Goal: Check status: Check status

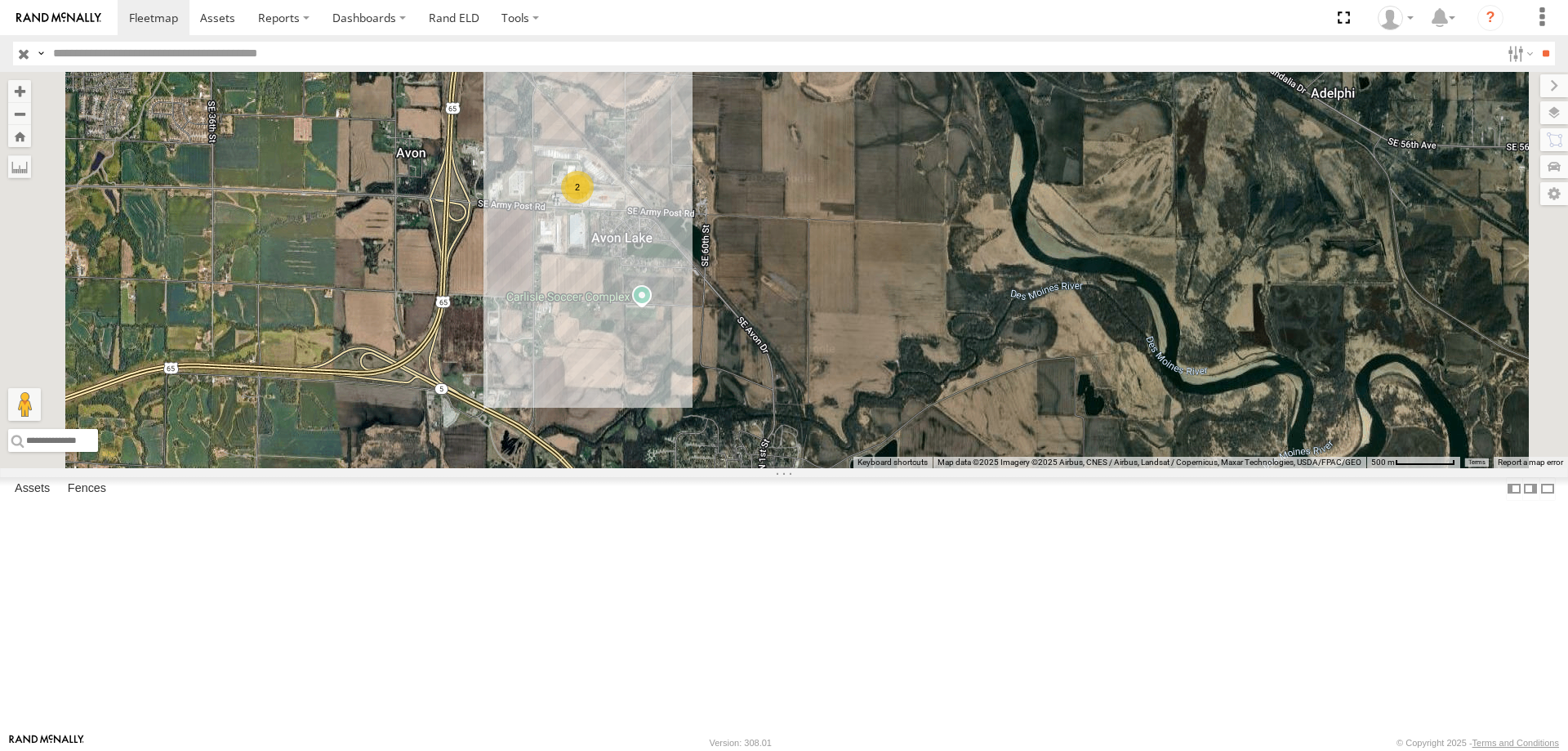
click at [593, 203] on div "2" at bounding box center [577, 187] width 33 height 33
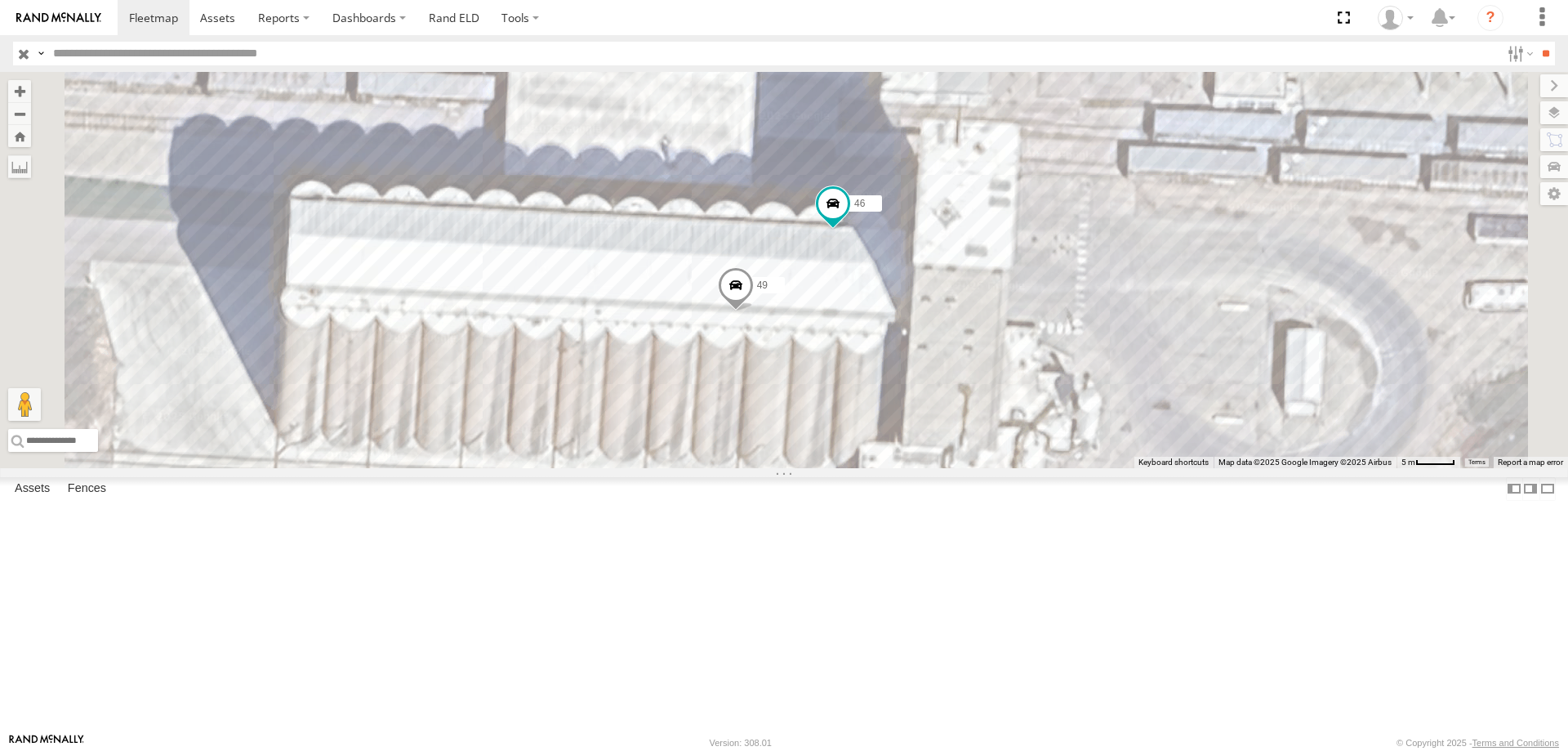
click at [754, 311] on span at bounding box center [736, 288] width 36 height 44
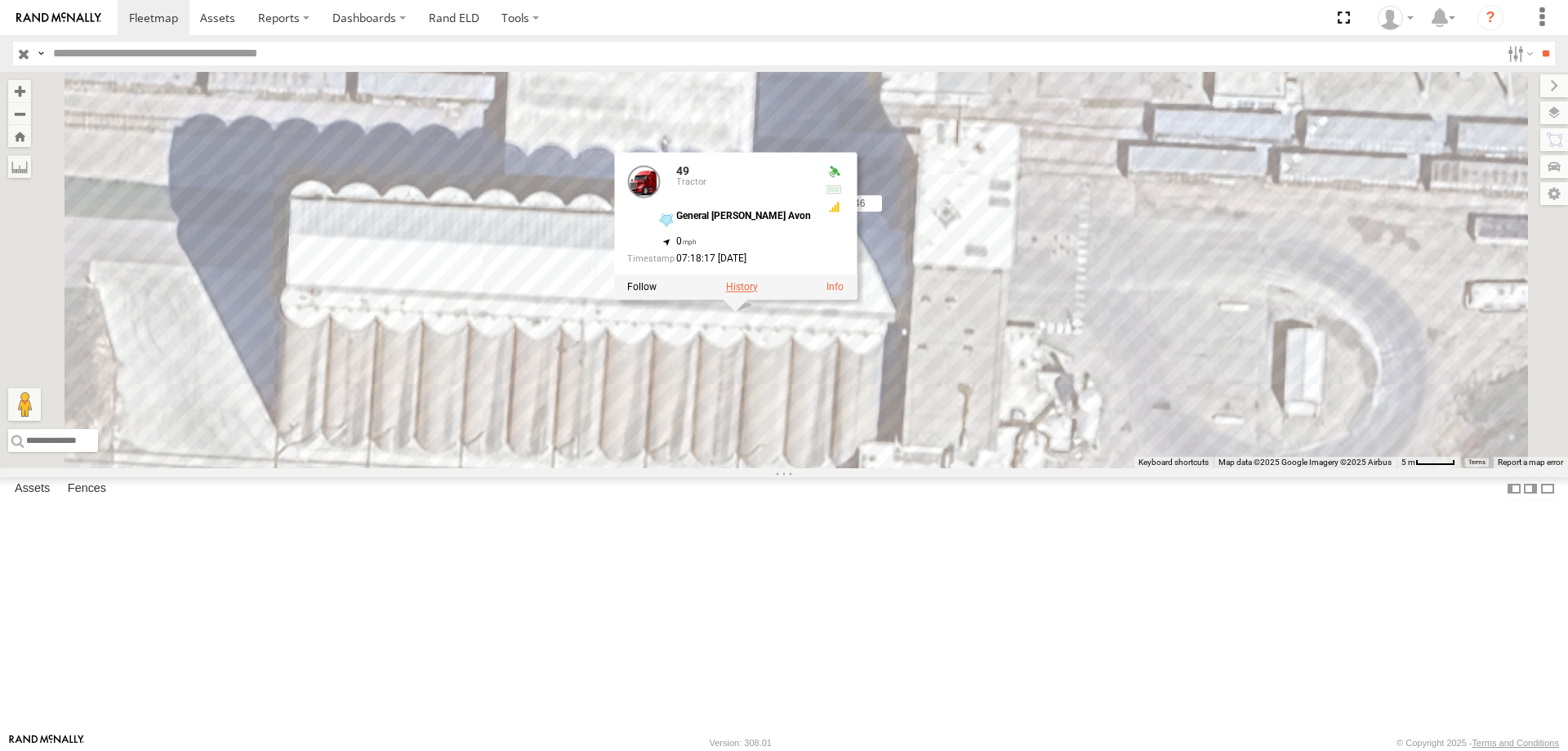
click at [758, 293] on label at bounding box center [742, 286] width 32 height 12
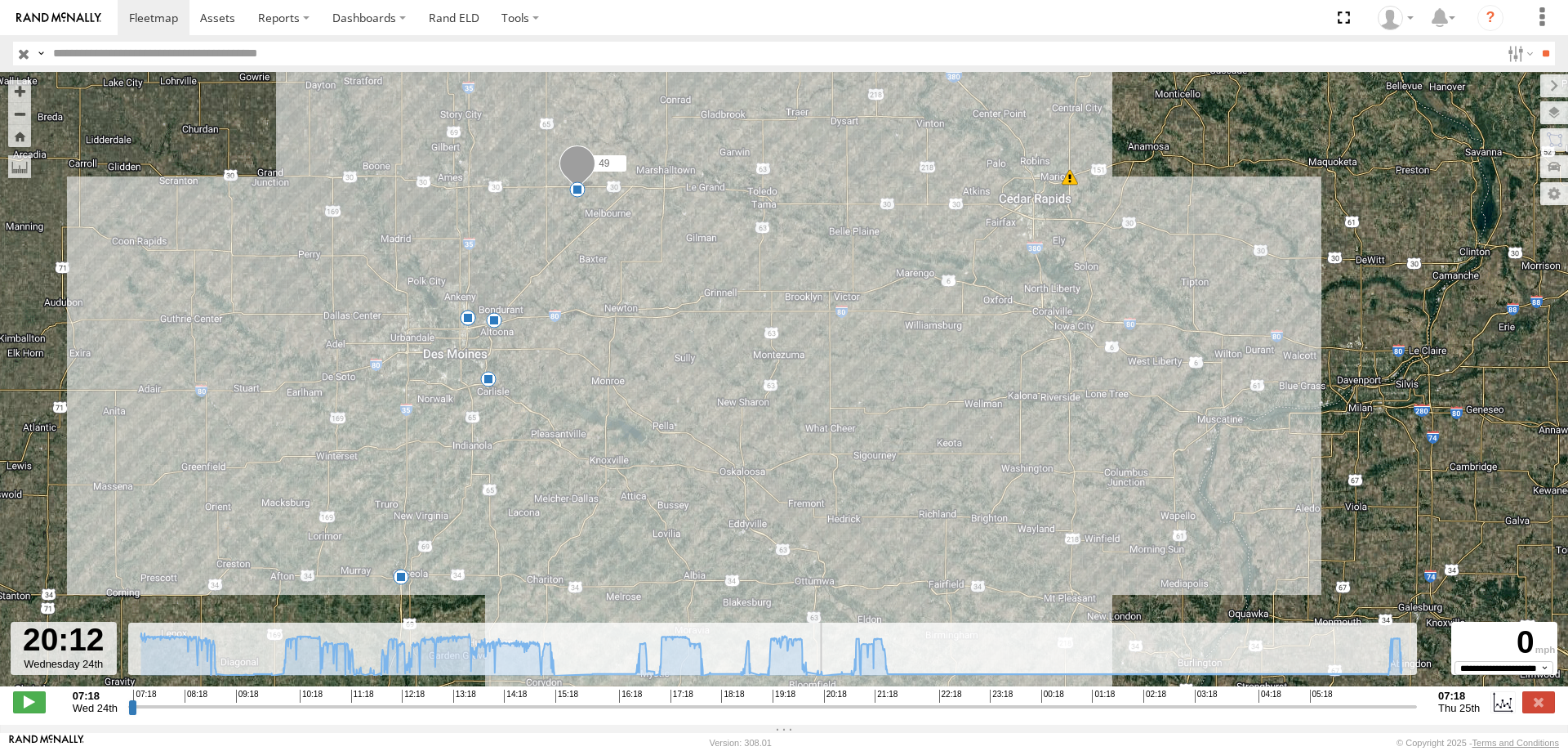
type input "**********"
drag, startPoint x: 132, startPoint y: 717, endPoint x: 91, endPoint y: 650, distance: 78.5
click at [128, 698] on input "range" at bounding box center [772, 705] width 1289 height 15
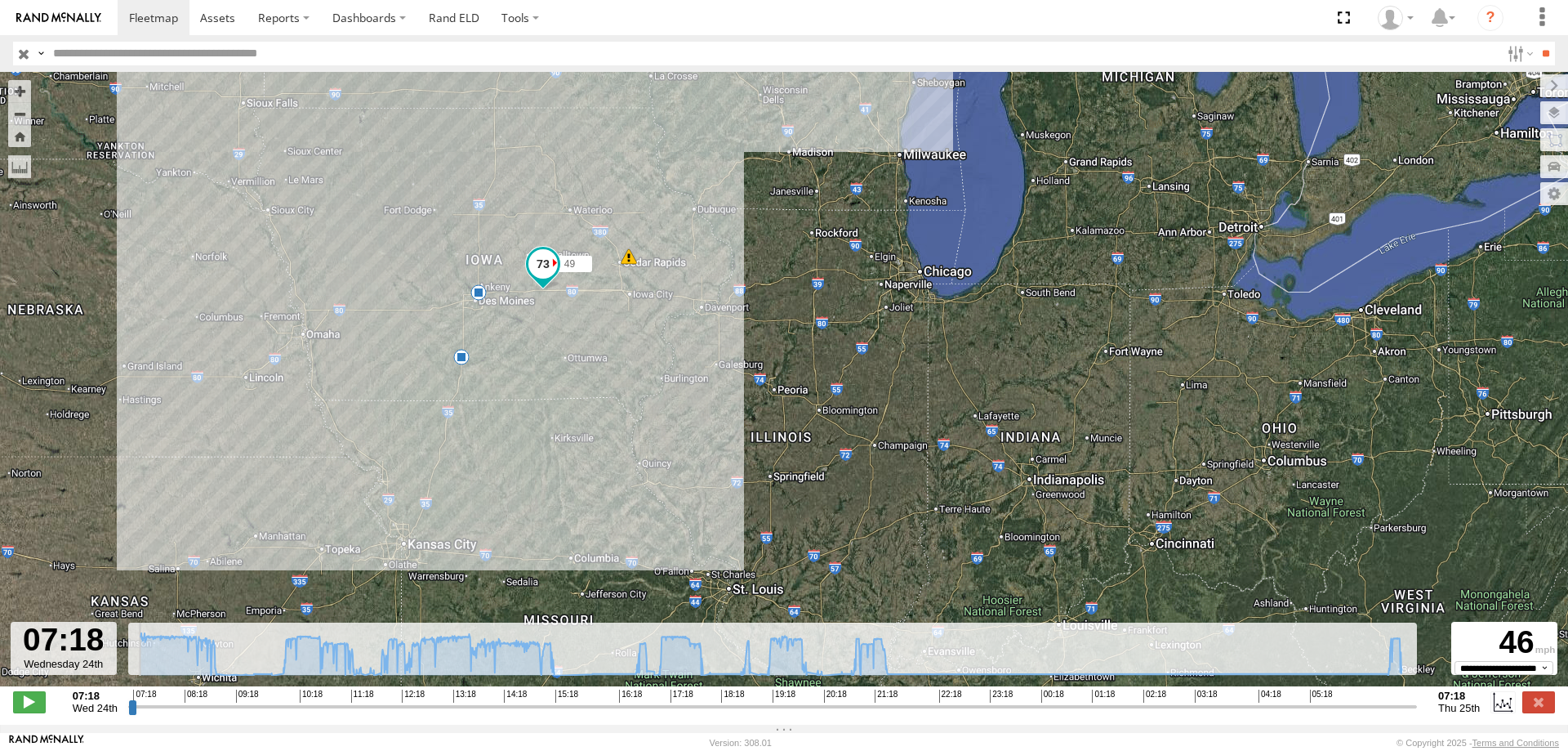
drag, startPoint x: 650, startPoint y: 380, endPoint x: 726, endPoint y: 291, distance: 117.0
click at [726, 291] on div "49 10:02 Wed 16:56 Wed 5" at bounding box center [784, 387] width 1568 height 631
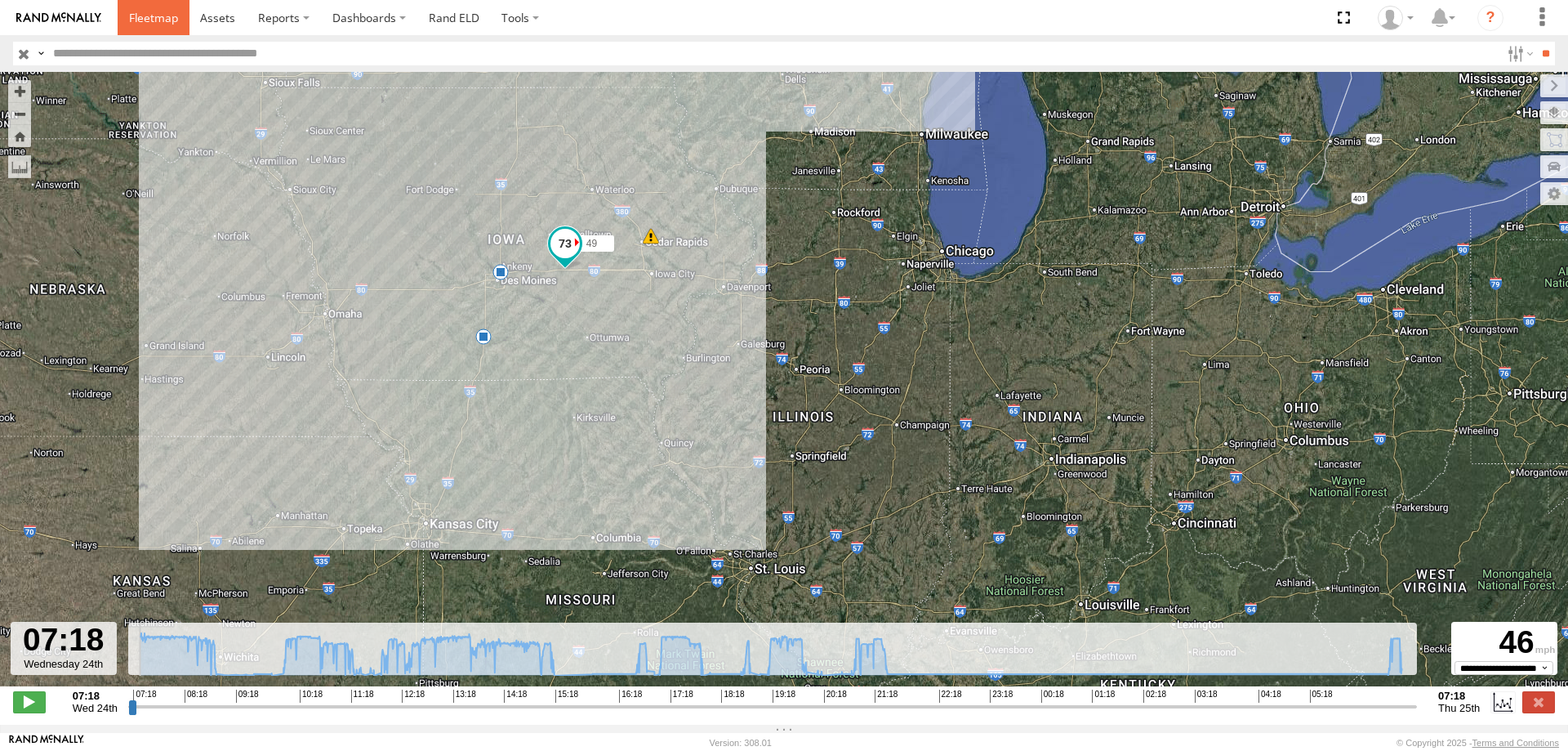
click at [162, 10] on span at bounding box center [153, 17] width 49 height 15
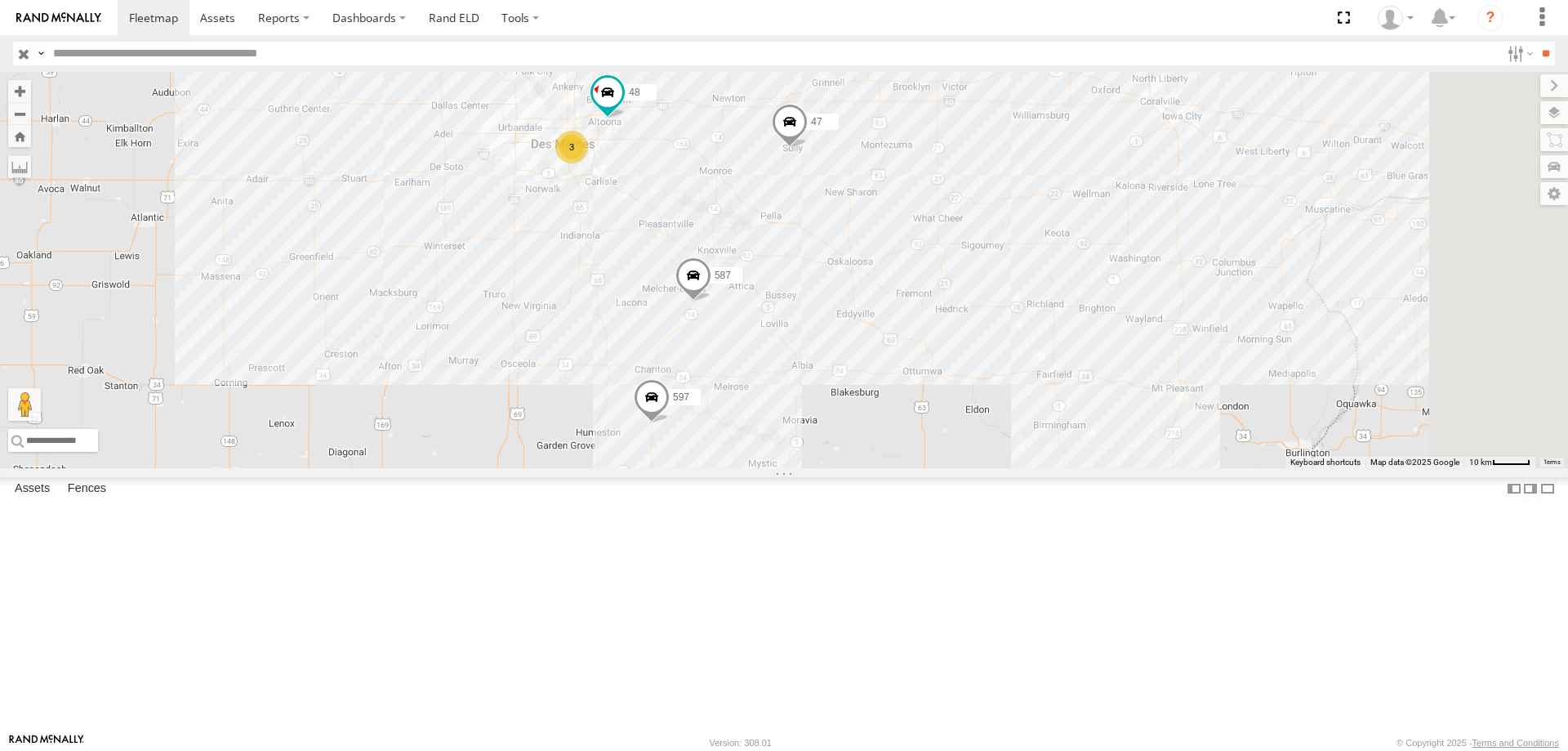
drag, startPoint x: 1311, startPoint y: 449, endPoint x: 1083, endPoint y: 397, distance: 233.9
click at [1083, 397] on div "3 0055 48 47 597 587" at bounding box center [784, 269] width 1568 height 397
click at [669, 423] on span at bounding box center [651, 400] width 36 height 44
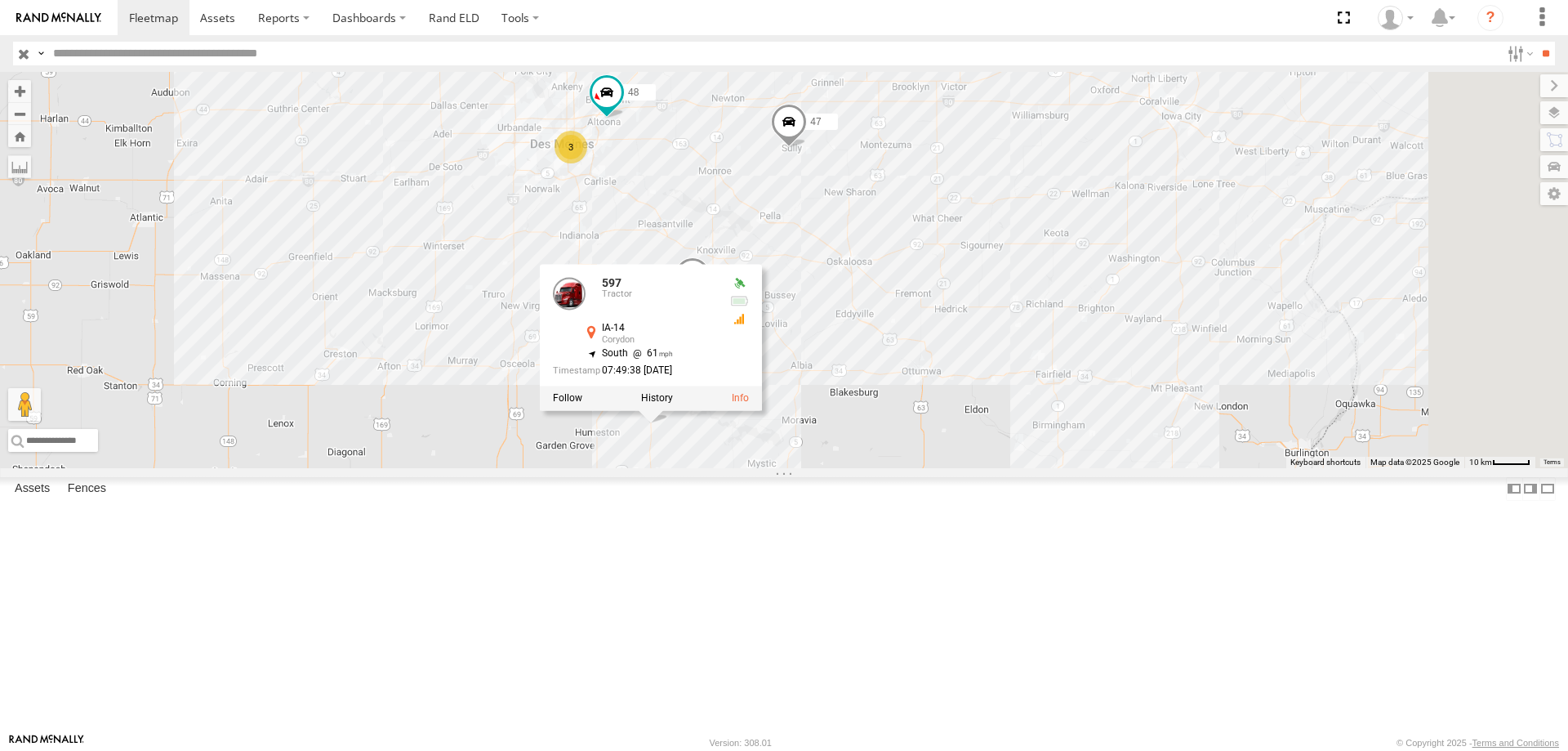
click at [1040, 468] on div "3 0055 48 47 597 587 597 Tractor IA-14 Corydon 40.8827 , -93.3178 South 61 07:4…" at bounding box center [784, 269] width 1568 height 397
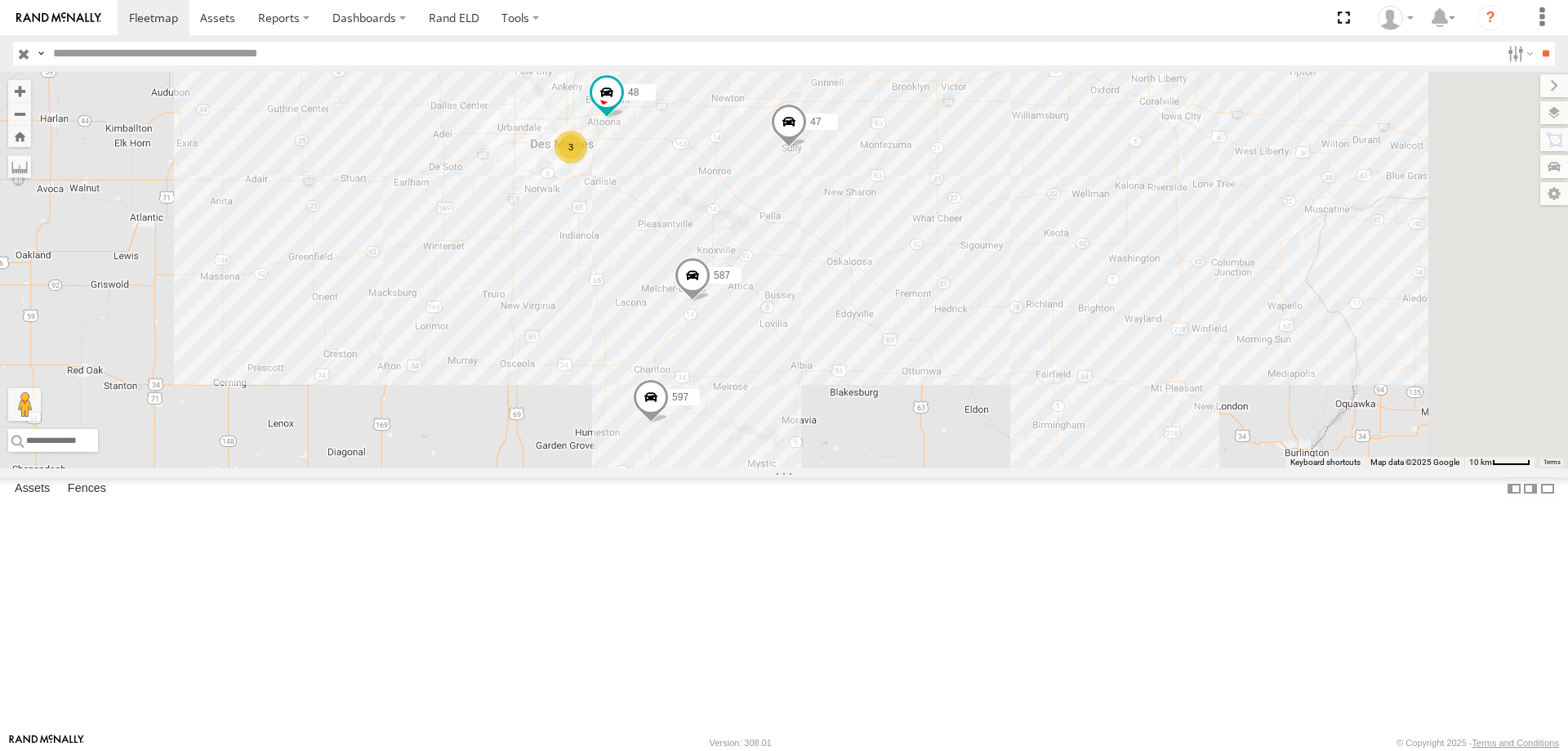
click at [669, 423] on span at bounding box center [651, 400] width 36 height 44
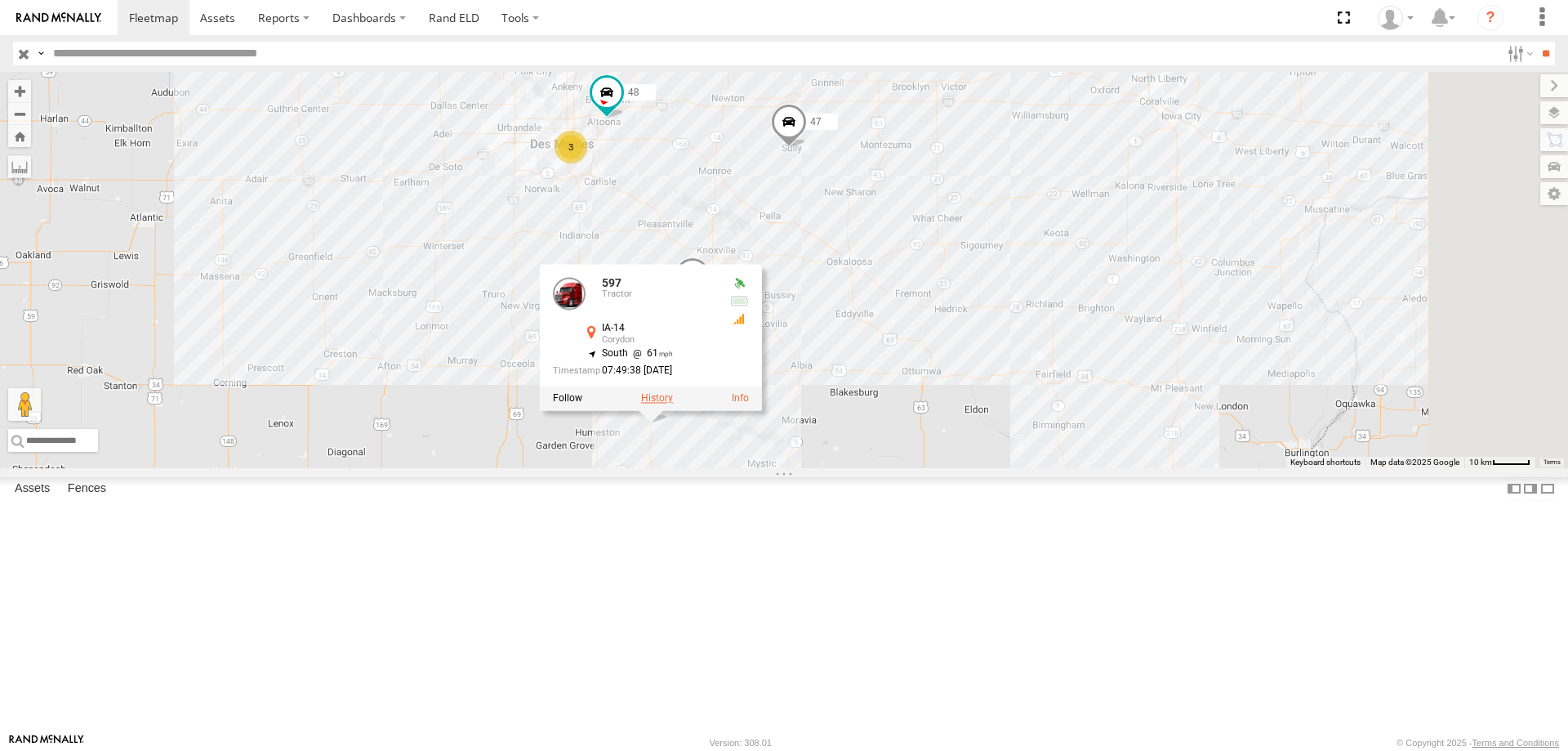
click at [673, 405] on label at bounding box center [657, 398] width 32 height 12
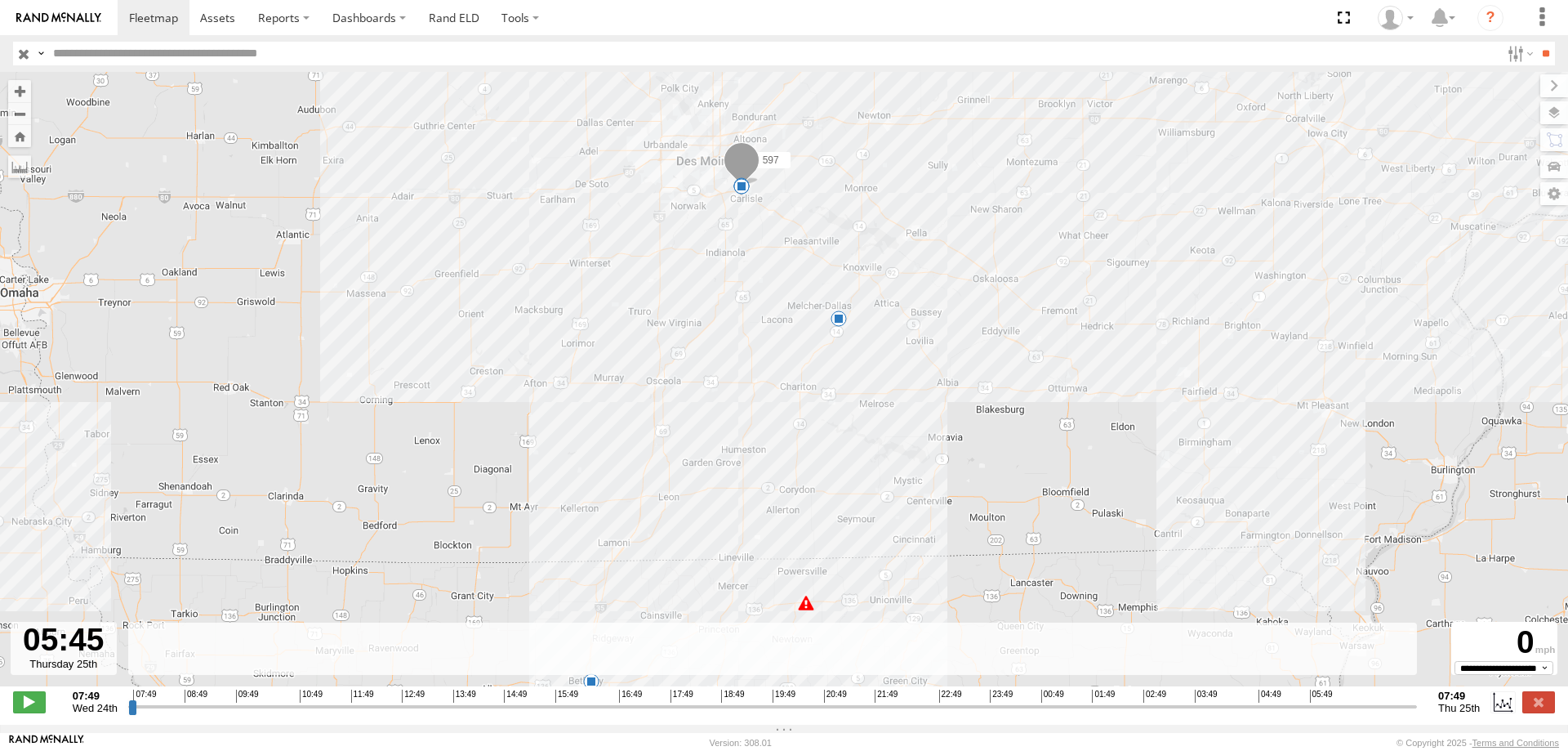
drag, startPoint x: 133, startPoint y: 713, endPoint x: 1214, endPoint y: 721, distance: 1081.0
type input "**********"
click at [1268, 708] on input "range" at bounding box center [772, 705] width 1289 height 15
click at [168, 21] on span at bounding box center [153, 17] width 49 height 15
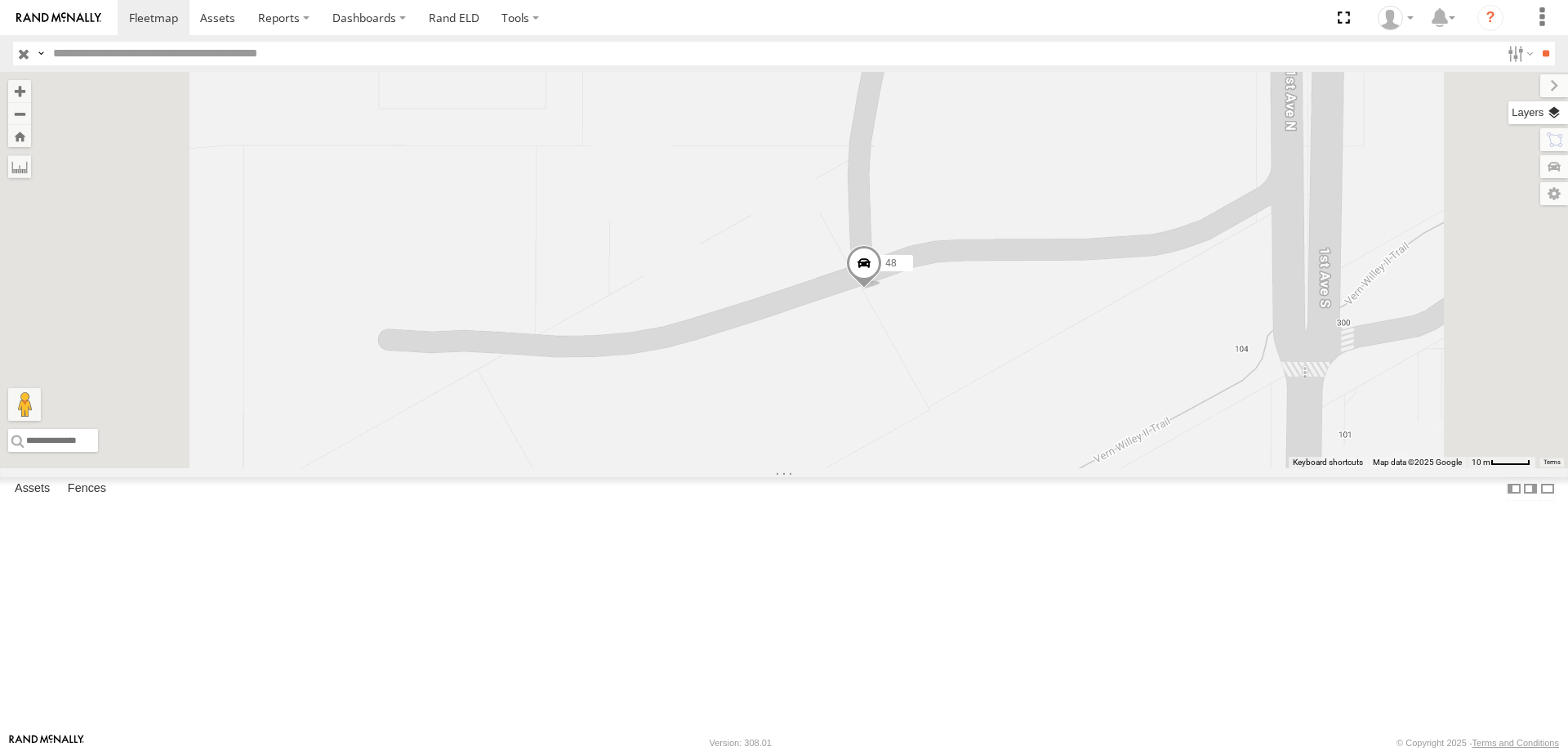
click at [1545, 115] on label at bounding box center [1538, 113] width 60 height 23
click at [0, 0] on span "Basemaps" at bounding box center [0, 0] width 0 height 0
click at [0, 0] on span "Satellite + Roadmap" at bounding box center [0, 0] width 0 height 0
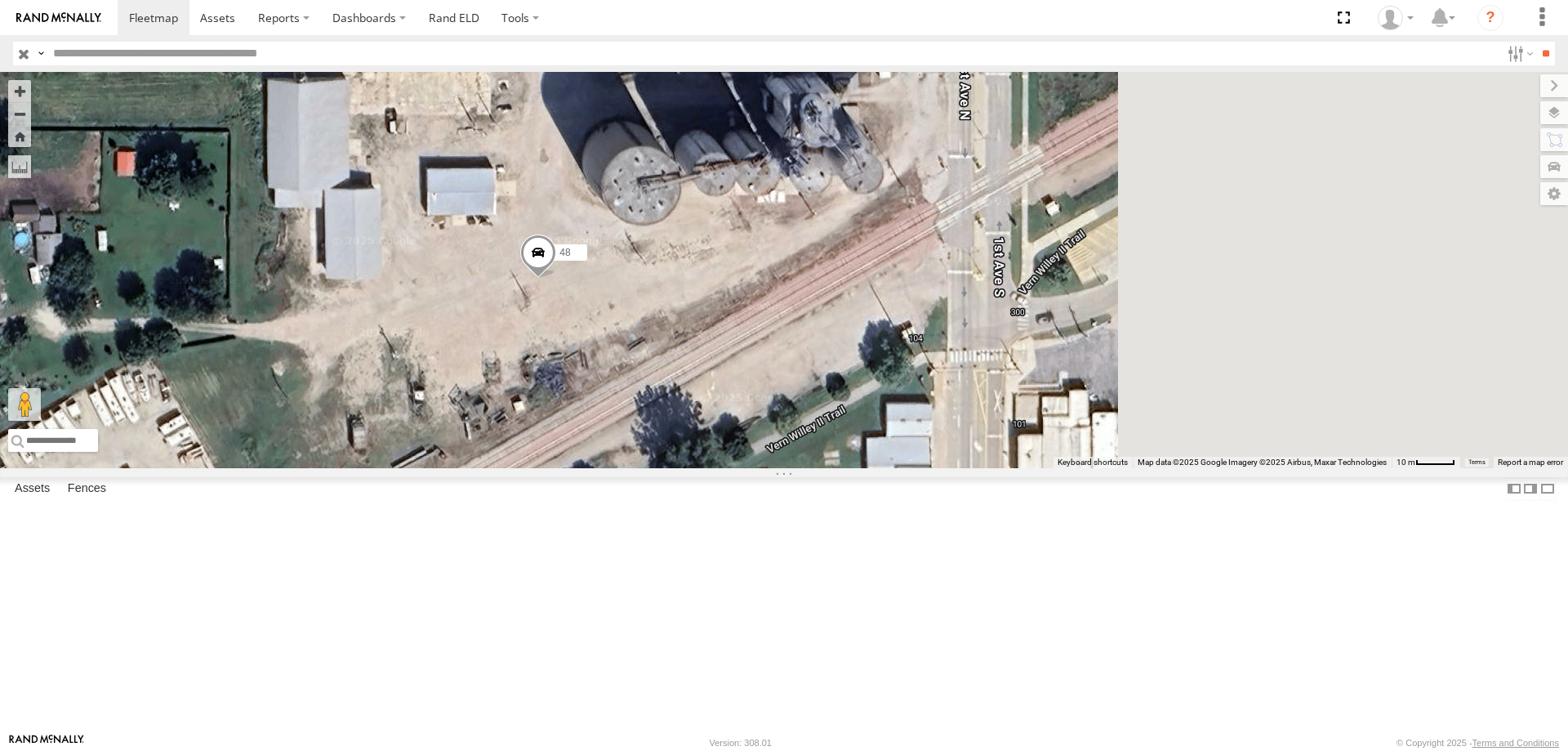
drag, startPoint x: 1050, startPoint y: 396, endPoint x: 883, endPoint y: 373, distance: 168.6
click at [883, 373] on div "0055 48 47 597 587 545" at bounding box center [784, 269] width 1568 height 397
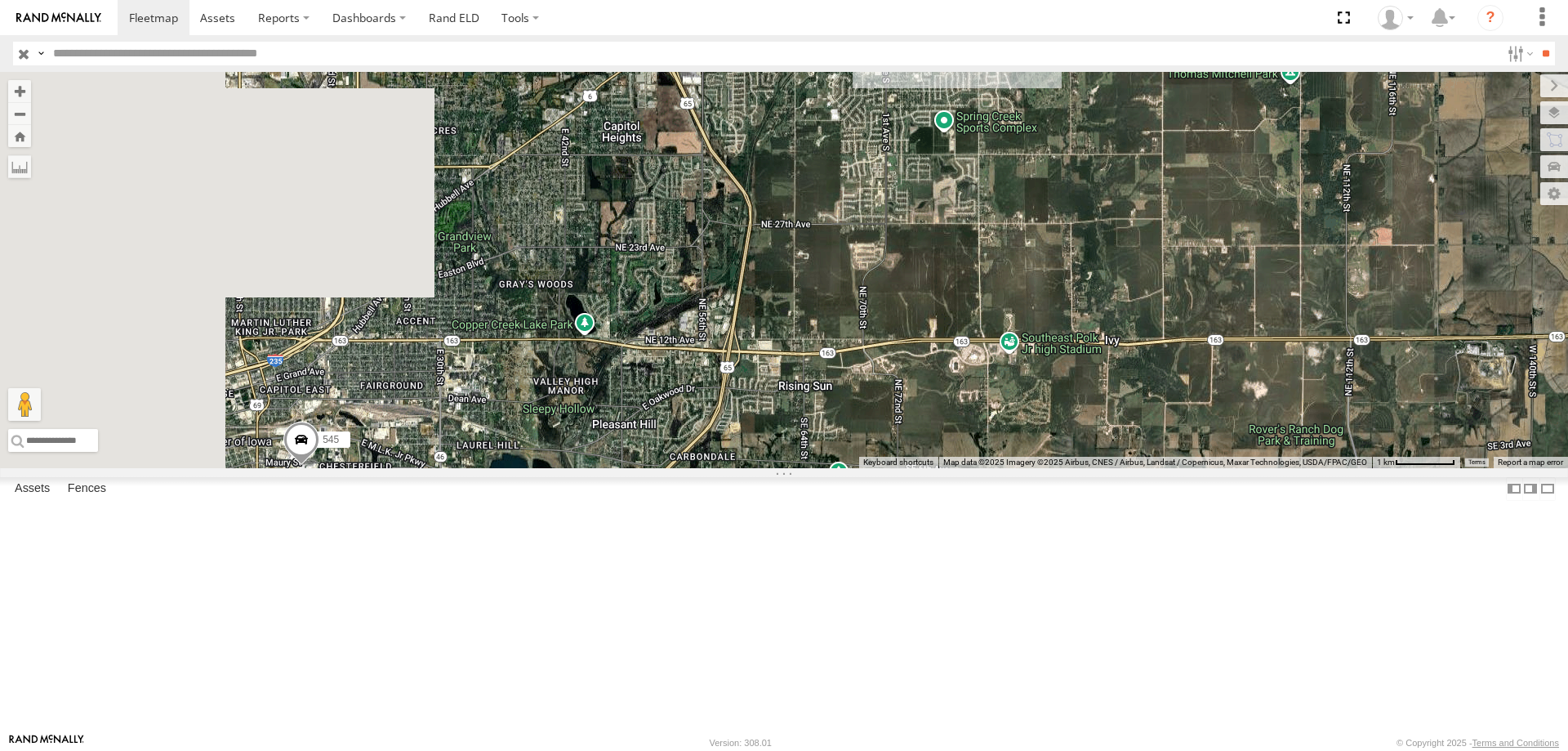
drag, startPoint x: 568, startPoint y: 440, endPoint x: 917, endPoint y: 204, distance: 421.3
click at [917, 204] on div "0055 48 47 597 587 545" at bounding box center [784, 269] width 1568 height 397
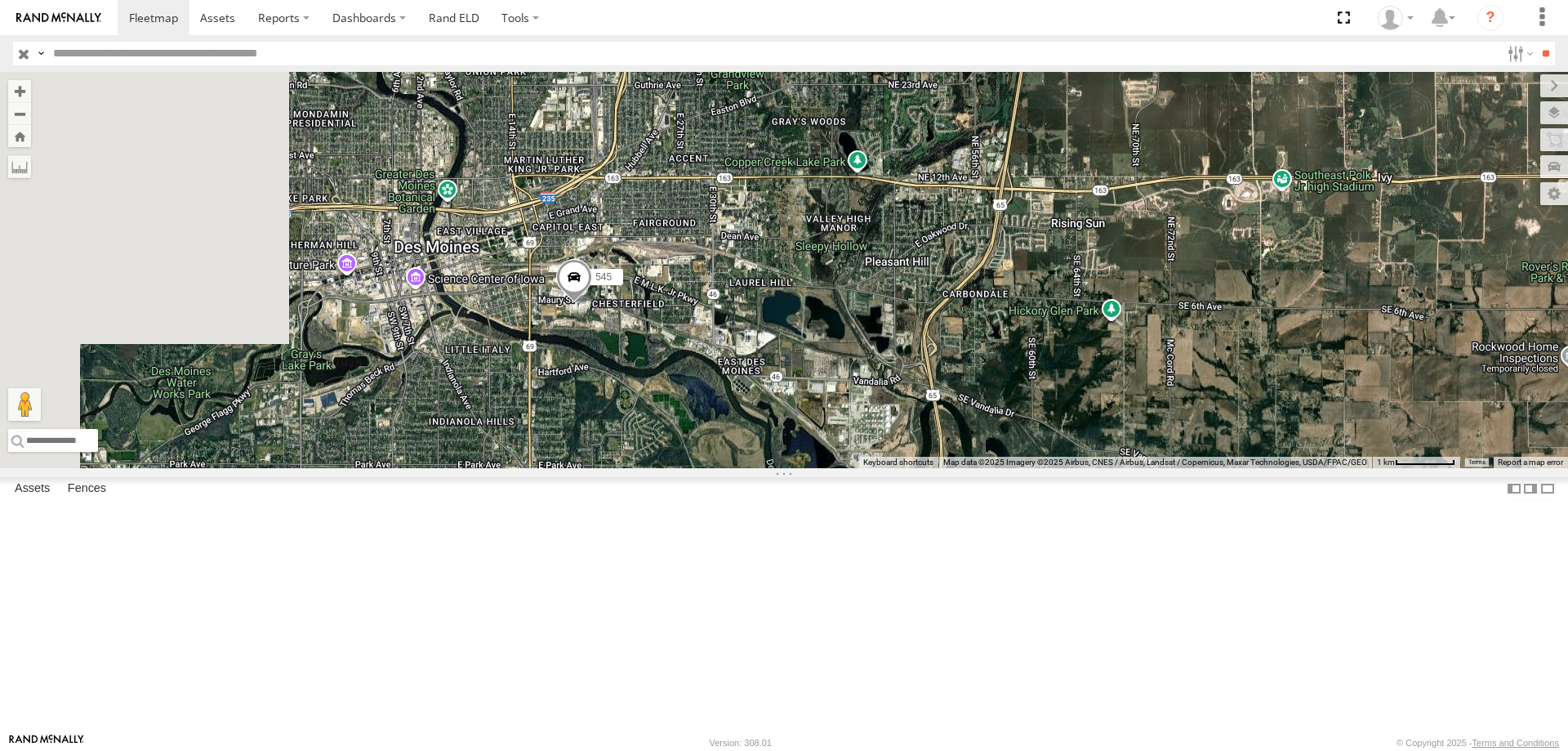
drag, startPoint x: 960, startPoint y: 276, endPoint x: 972, endPoint y: 272, distance: 12.6
click at [972, 272] on div "0055 48 47 597 587 545" at bounding box center [784, 269] width 1568 height 397
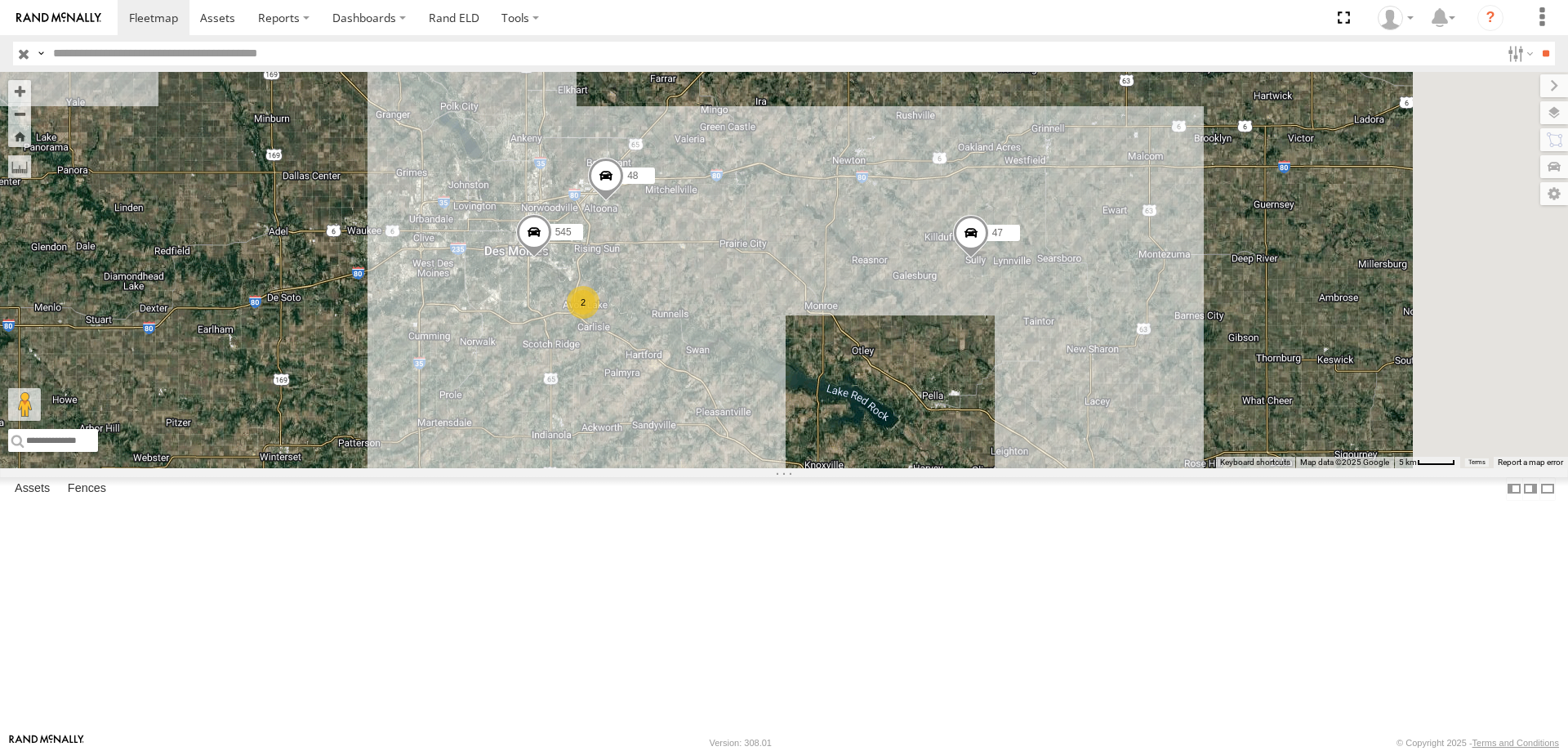
drag, startPoint x: 912, startPoint y: 474, endPoint x: 846, endPoint y: 511, distance: 75.7
click at [846, 468] on div "0055 48 47 597 587 545 2" at bounding box center [784, 269] width 1568 height 397
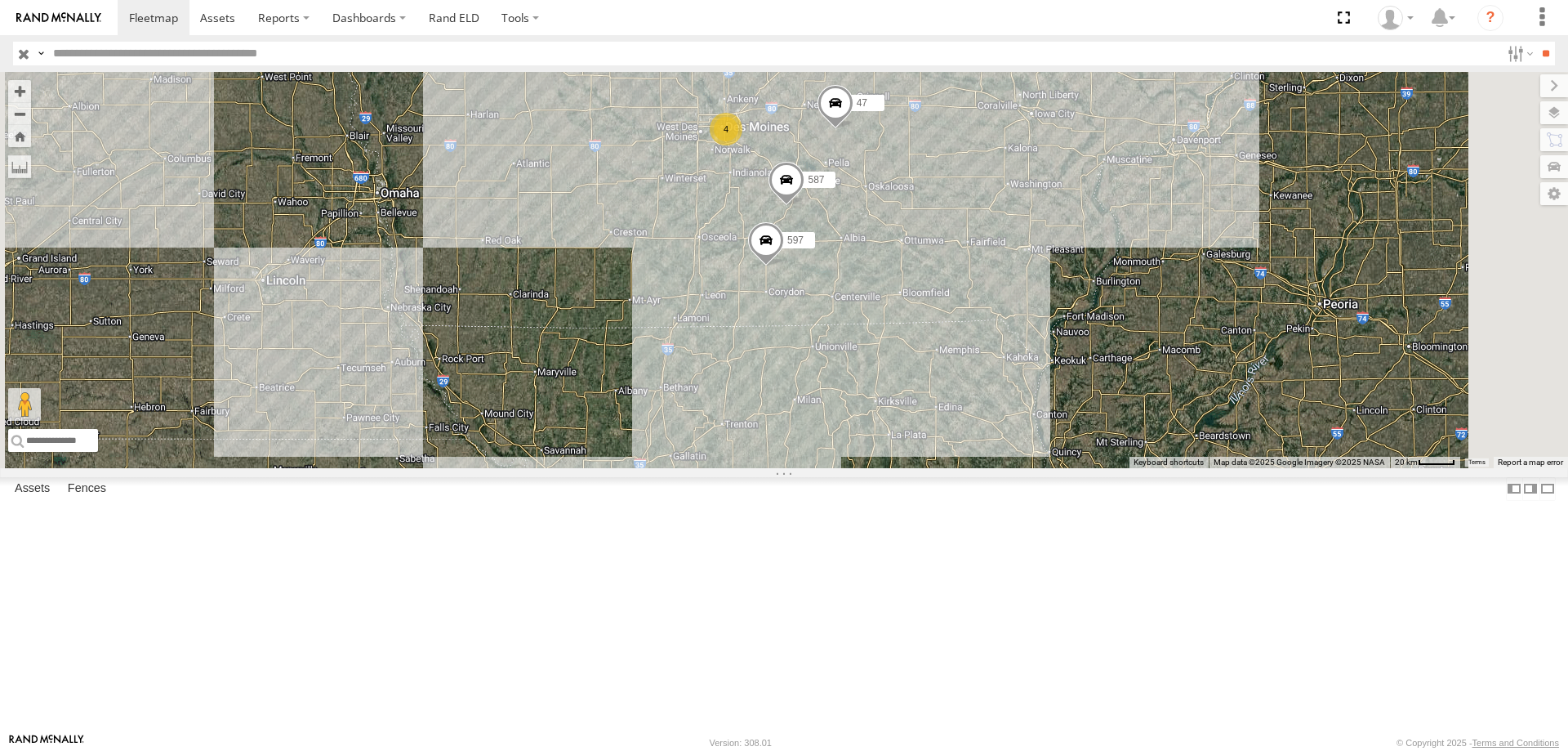
drag, startPoint x: 959, startPoint y: 293, endPoint x: 963, endPoint y: 224, distance: 69.1
click at [963, 224] on div "0055 47 597 587 4" at bounding box center [784, 269] width 1568 height 397
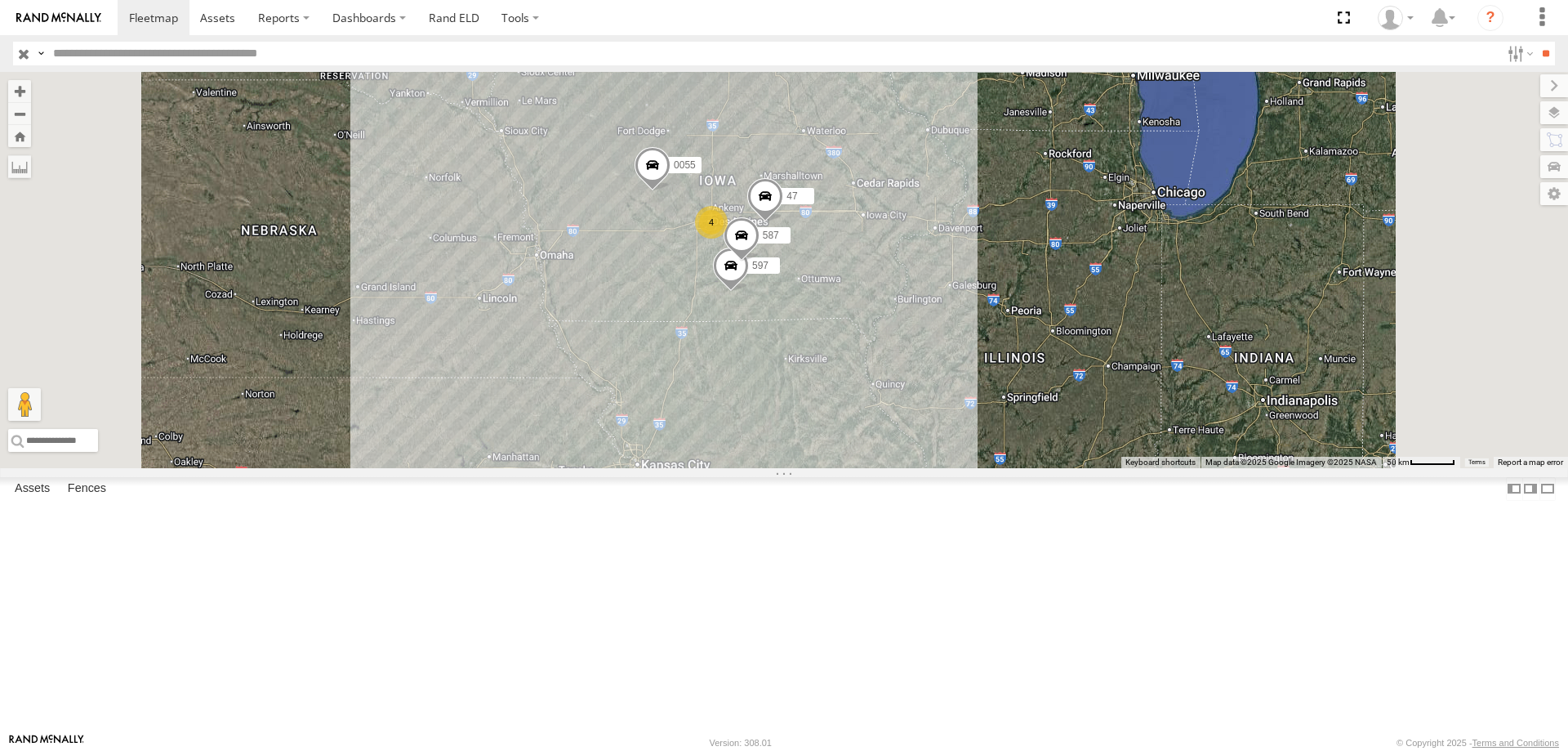
drag, startPoint x: 916, startPoint y: 352, endPoint x: 930, endPoint y: 257, distance: 96.0
click at [930, 257] on div "0055 47 597 587 4" at bounding box center [784, 269] width 1568 height 397
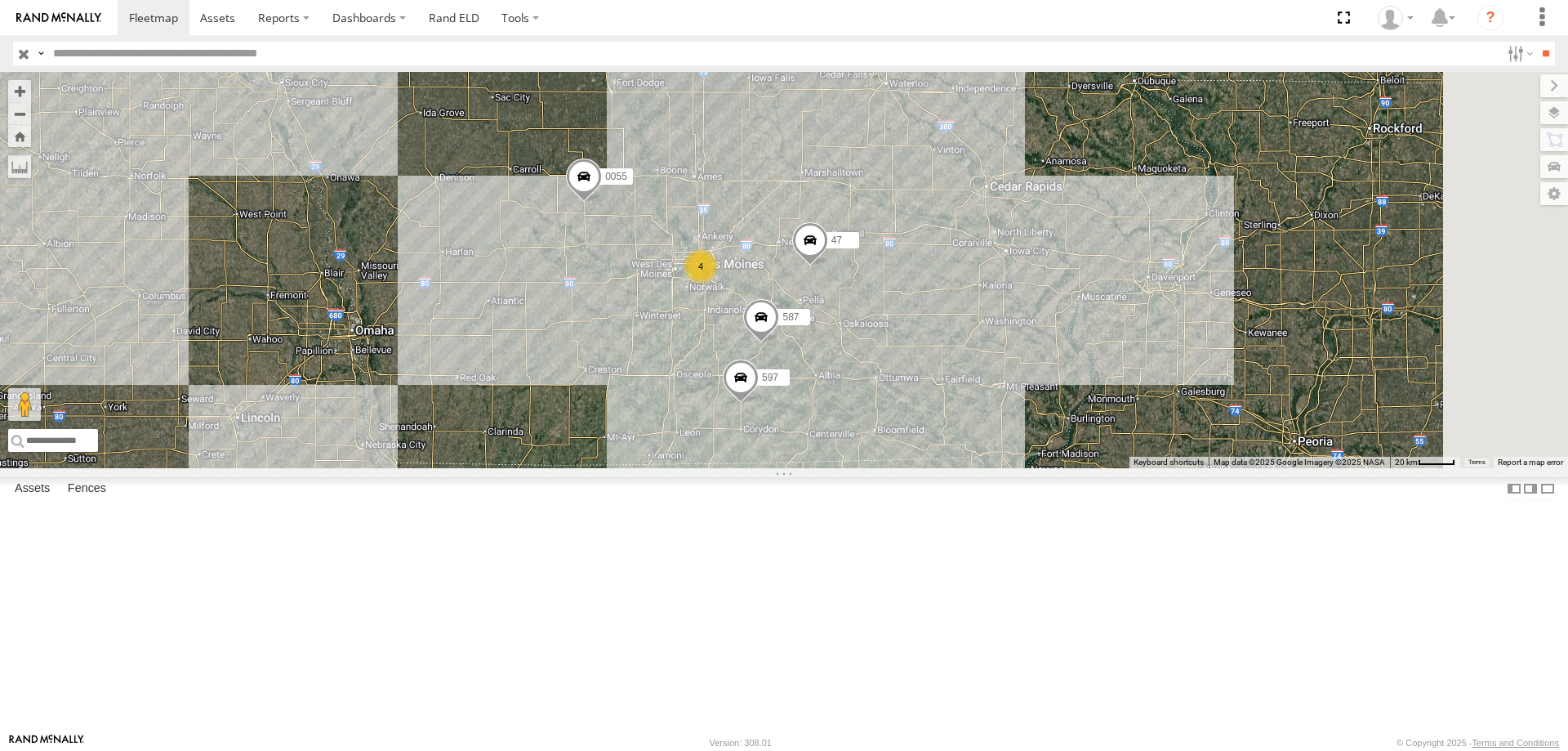
click at [856, 408] on div "0055 47 597 587 4" at bounding box center [784, 269] width 1568 height 397
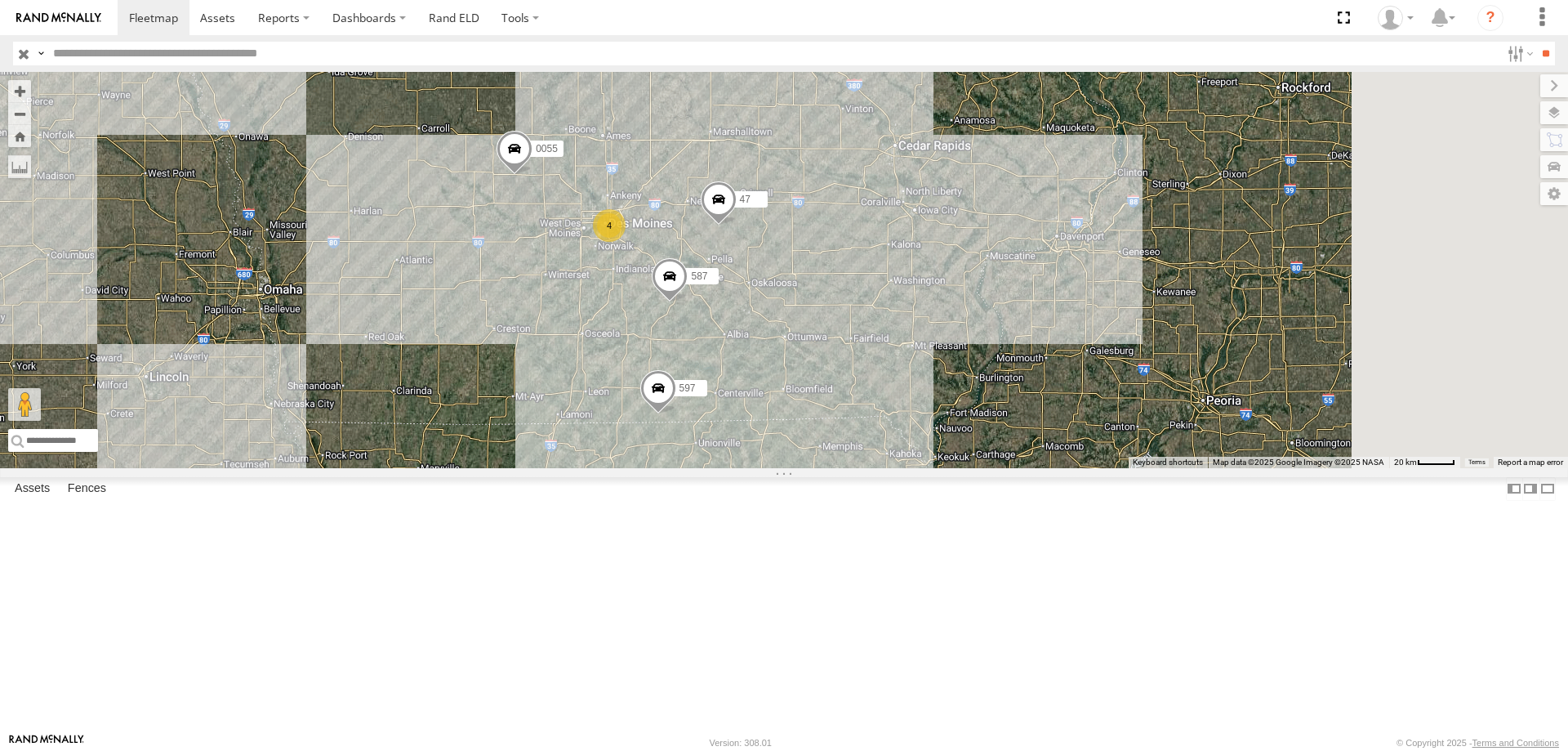
drag, startPoint x: 968, startPoint y: 285, endPoint x: 847, endPoint y: 220, distance: 137.4
click at [847, 220] on div "0055 47 597 587 4" at bounding box center [784, 269] width 1568 height 397
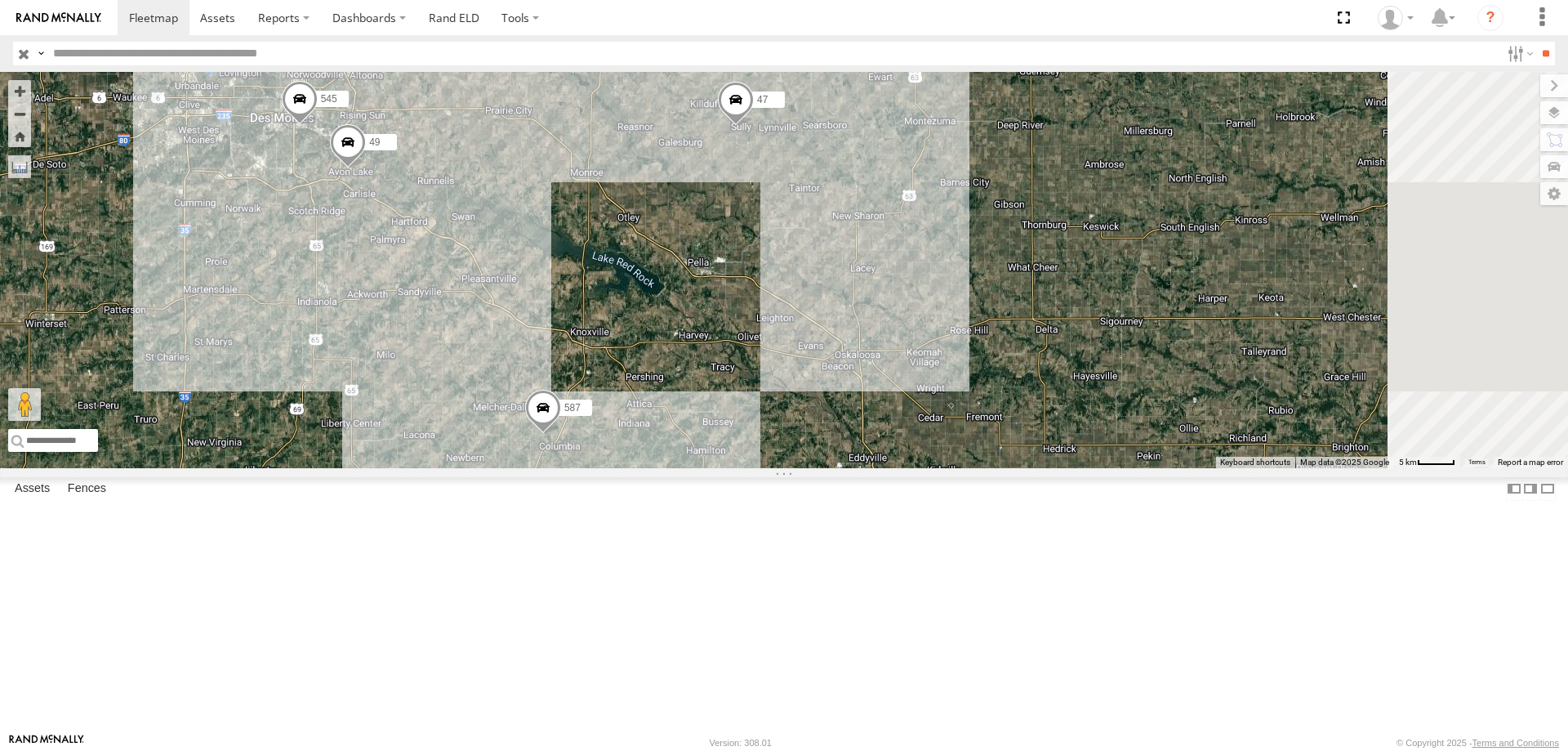
drag, startPoint x: 952, startPoint y: 538, endPoint x: 847, endPoint y: 379, distance: 190.5
click at [847, 379] on div "0055 47 597 587 545 48 46 49" at bounding box center [784, 269] width 1568 height 397
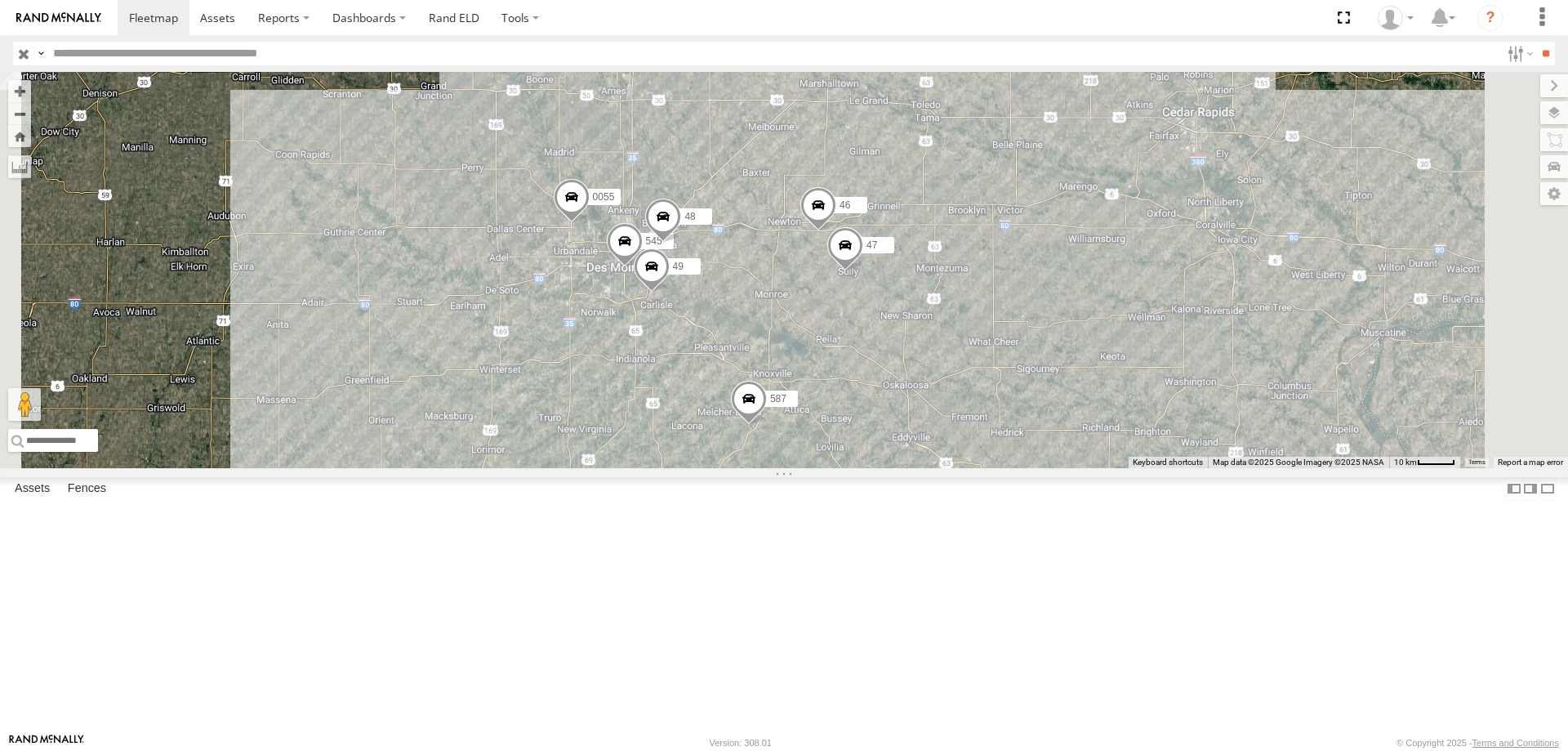
drag, startPoint x: 1094, startPoint y: 474, endPoint x: 967, endPoint y: 401, distance: 146.5
click at [967, 401] on div "597 587 0055 545 48 47 46 49" at bounding box center [784, 269] width 1568 height 397
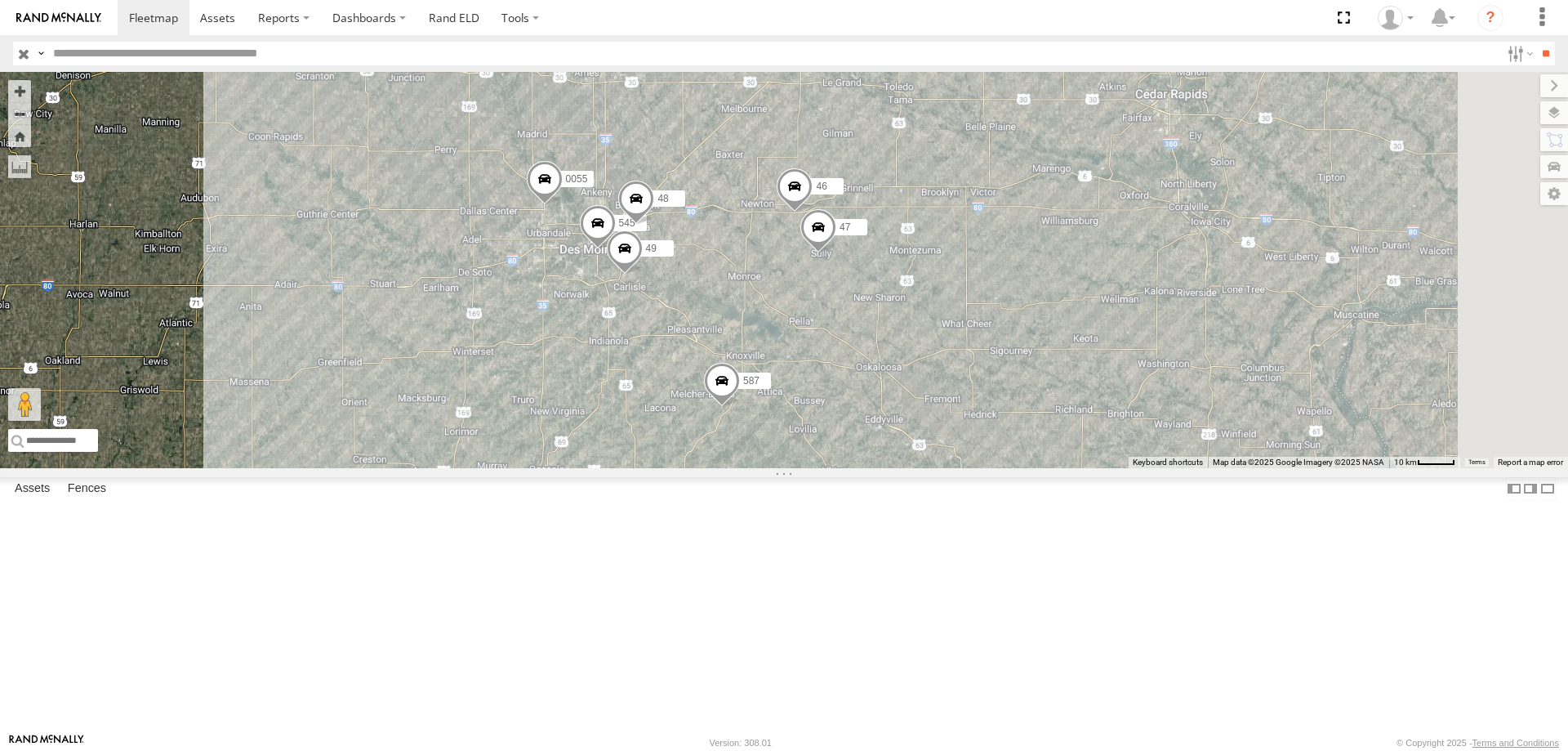
click at [563, 205] on span at bounding box center [545, 183] width 36 height 44
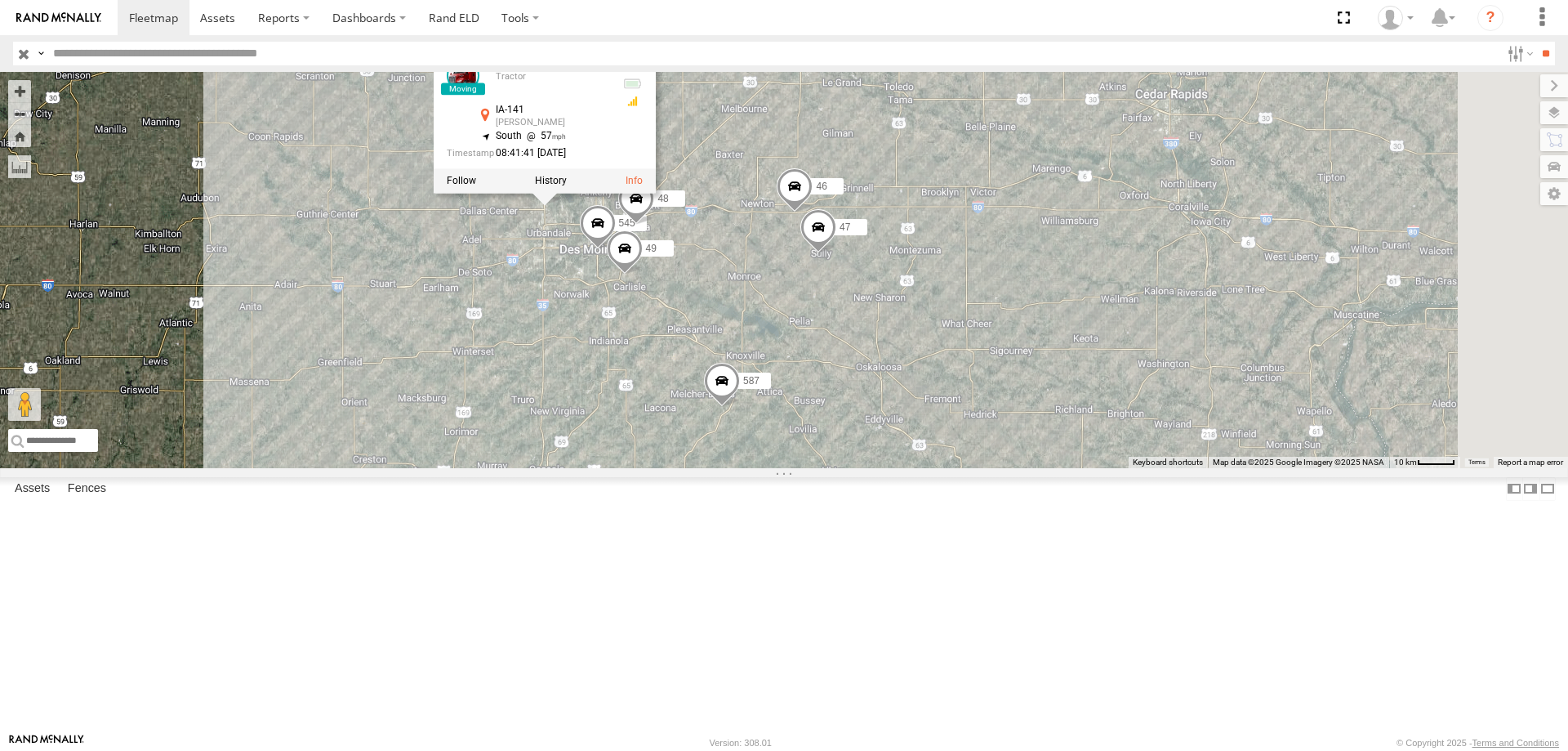
click at [666, 351] on div "597 587 0055 545 48 47 46 49 0055 Tractor IA-141 [PERSON_NAME] 41.69893 , -93.7…" at bounding box center [784, 269] width 1568 height 397
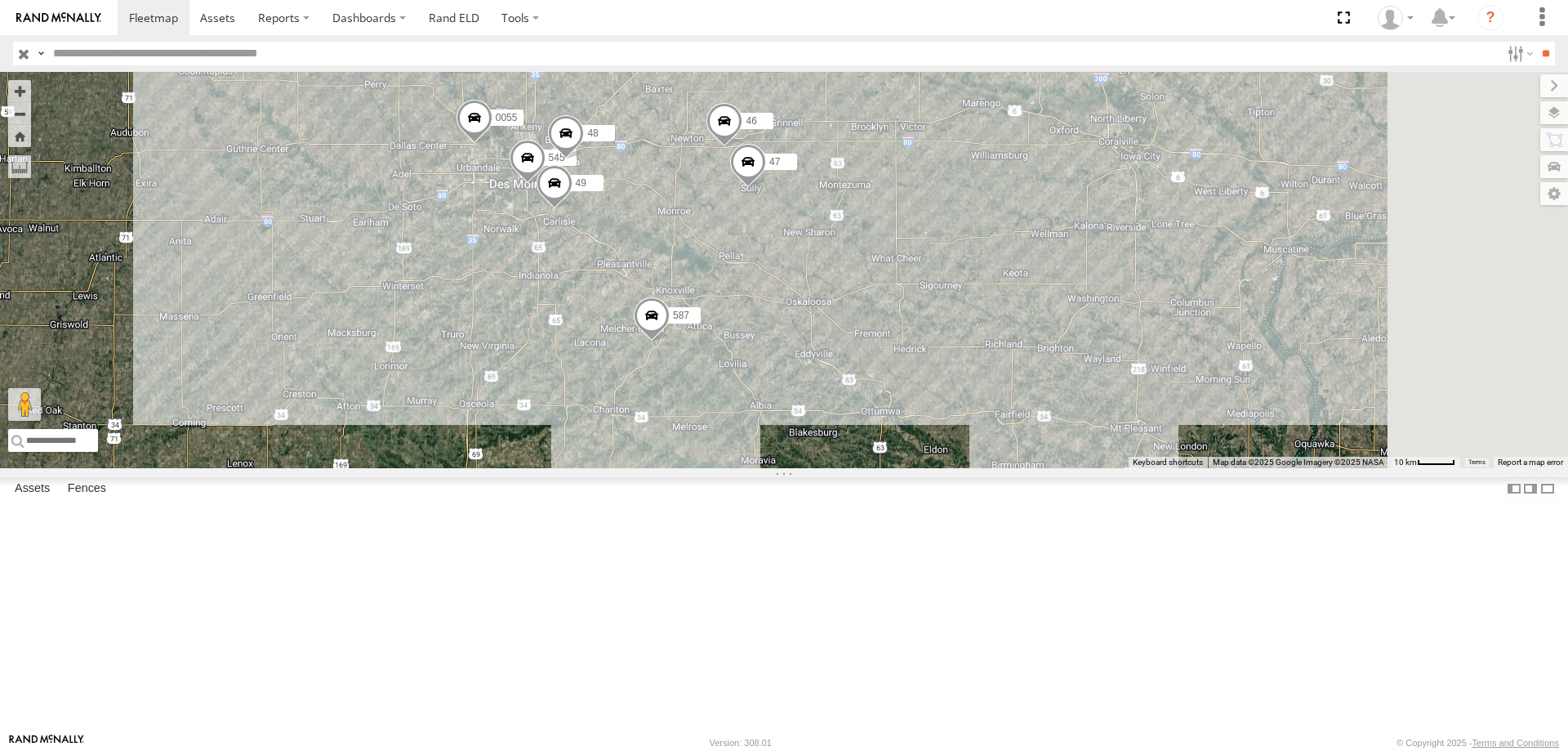
drag, startPoint x: 696, startPoint y: 400, endPoint x: 651, endPoint y: 367, distance: 55.8
click at [651, 367] on div "597 587 0055 545 48 47 46 49" at bounding box center [784, 269] width 1568 height 397
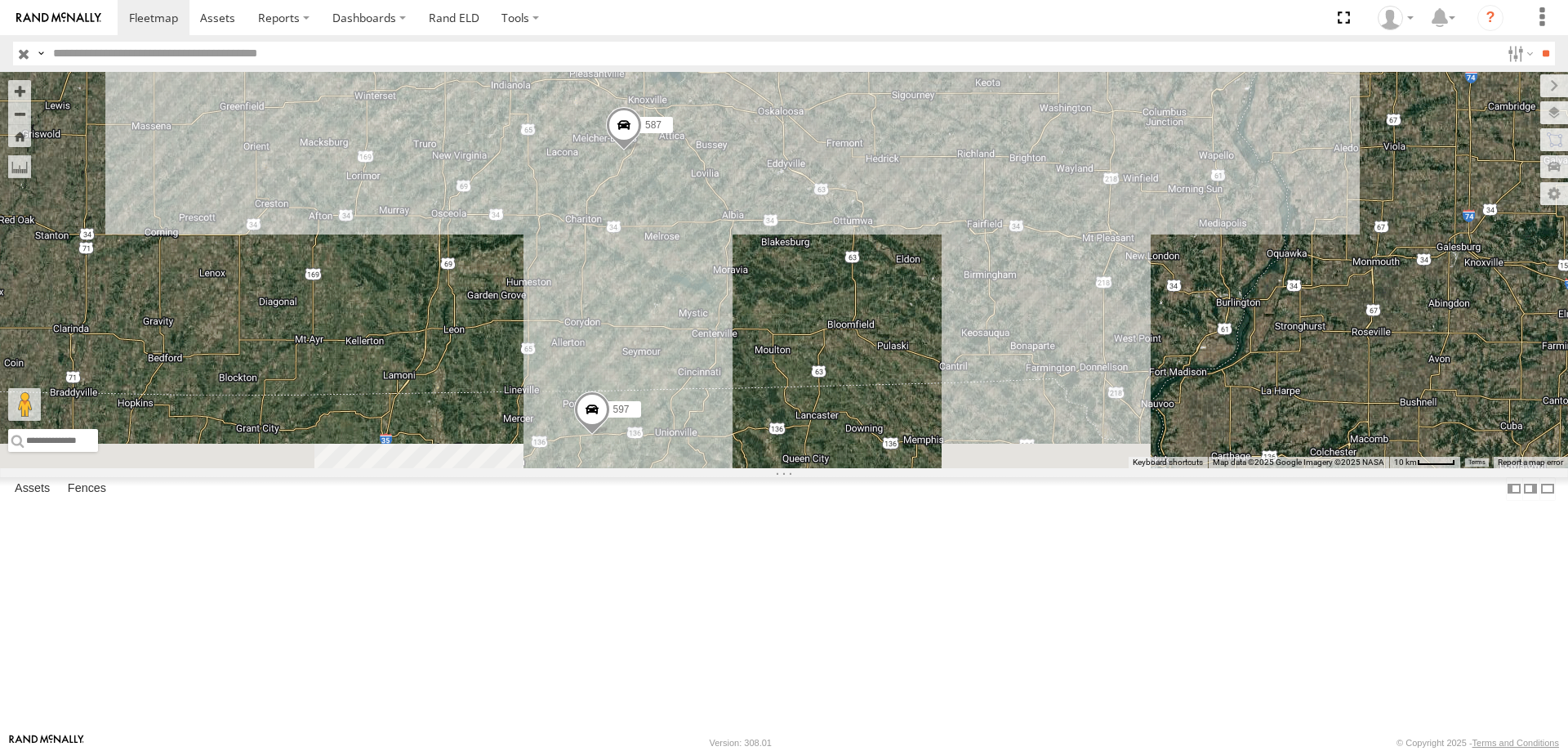
drag, startPoint x: 956, startPoint y: 461, endPoint x: 953, endPoint y: 413, distance: 48.1
click at [953, 413] on div "597 587 0055 545 48 47 46 49" at bounding box center [784, 269] width 1568 height 397
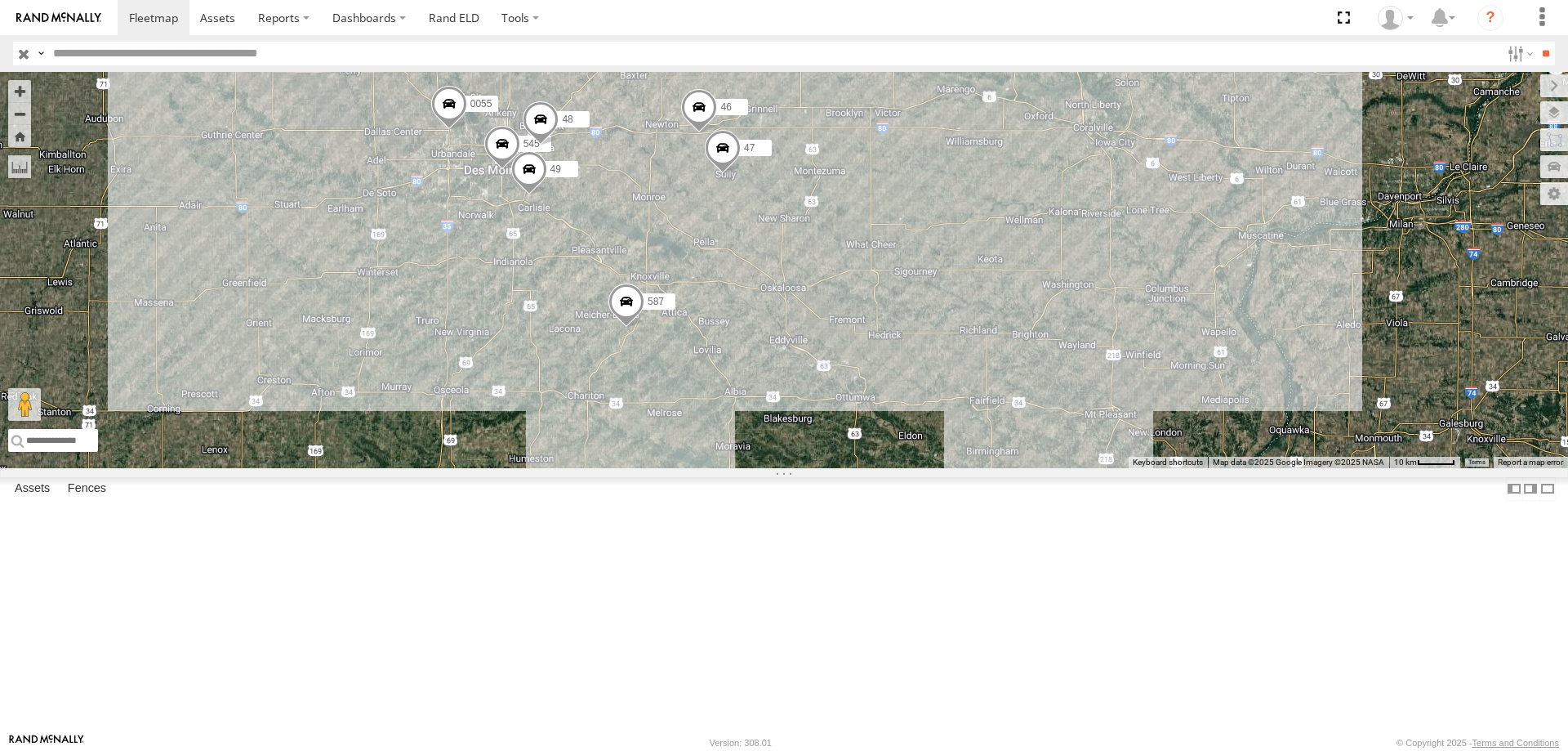
drag, startPoint x: 790, startPoint y: 346, endPoint x: 792, endPoint y: 550, distance: 204.0
click at [792, 468] on div "597 587 0055 545 48 47 46 49" at bounding box center [784, 269] width 1568 height 397
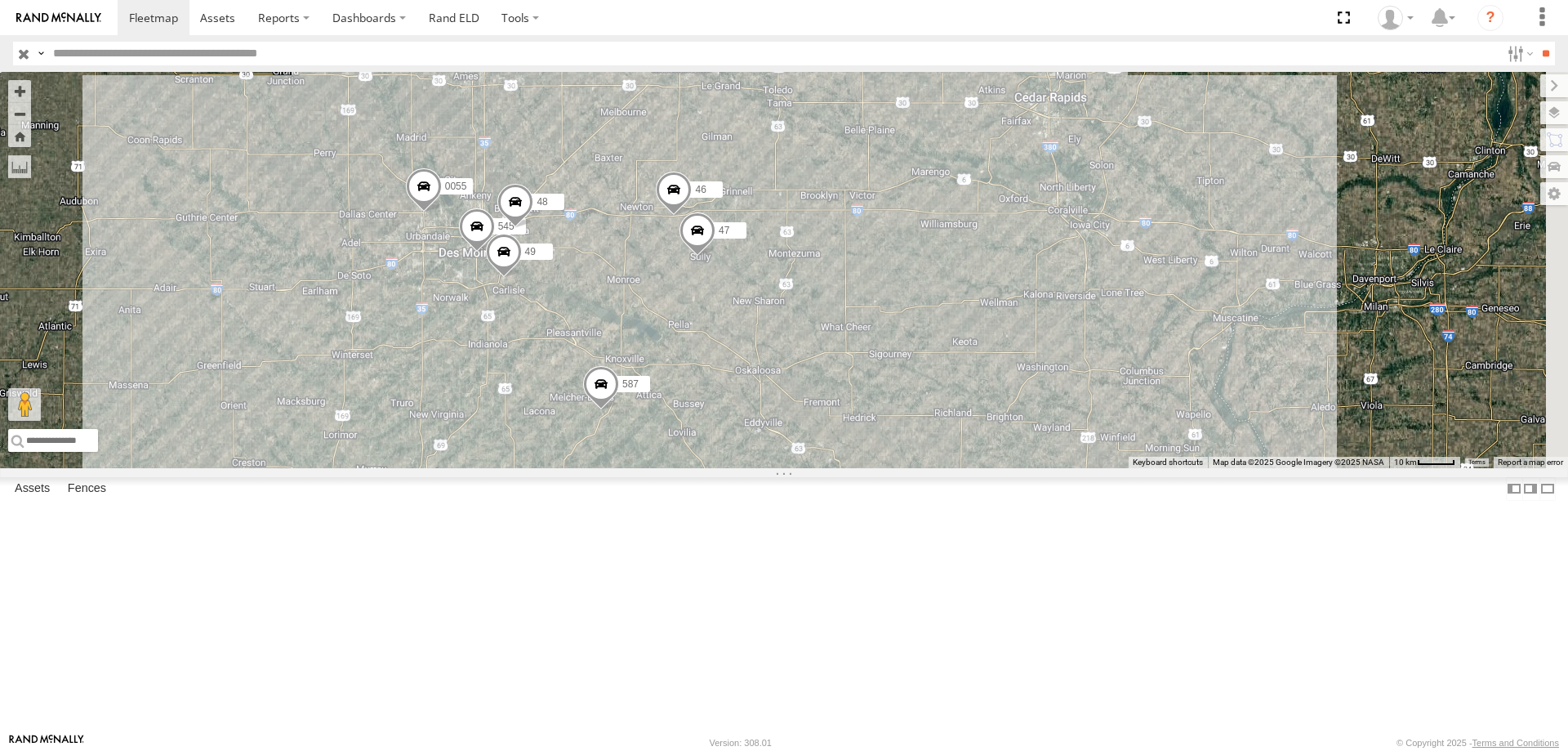
drag, startPoint x: 746, startPoint y: 400, endPoint x: 720, endPoint y: 492, distance: 95.6
click at [720, 468] on div "597 587 0055 545 48 47 46 49" at bounding box center [784, 269] width 1568 height 397
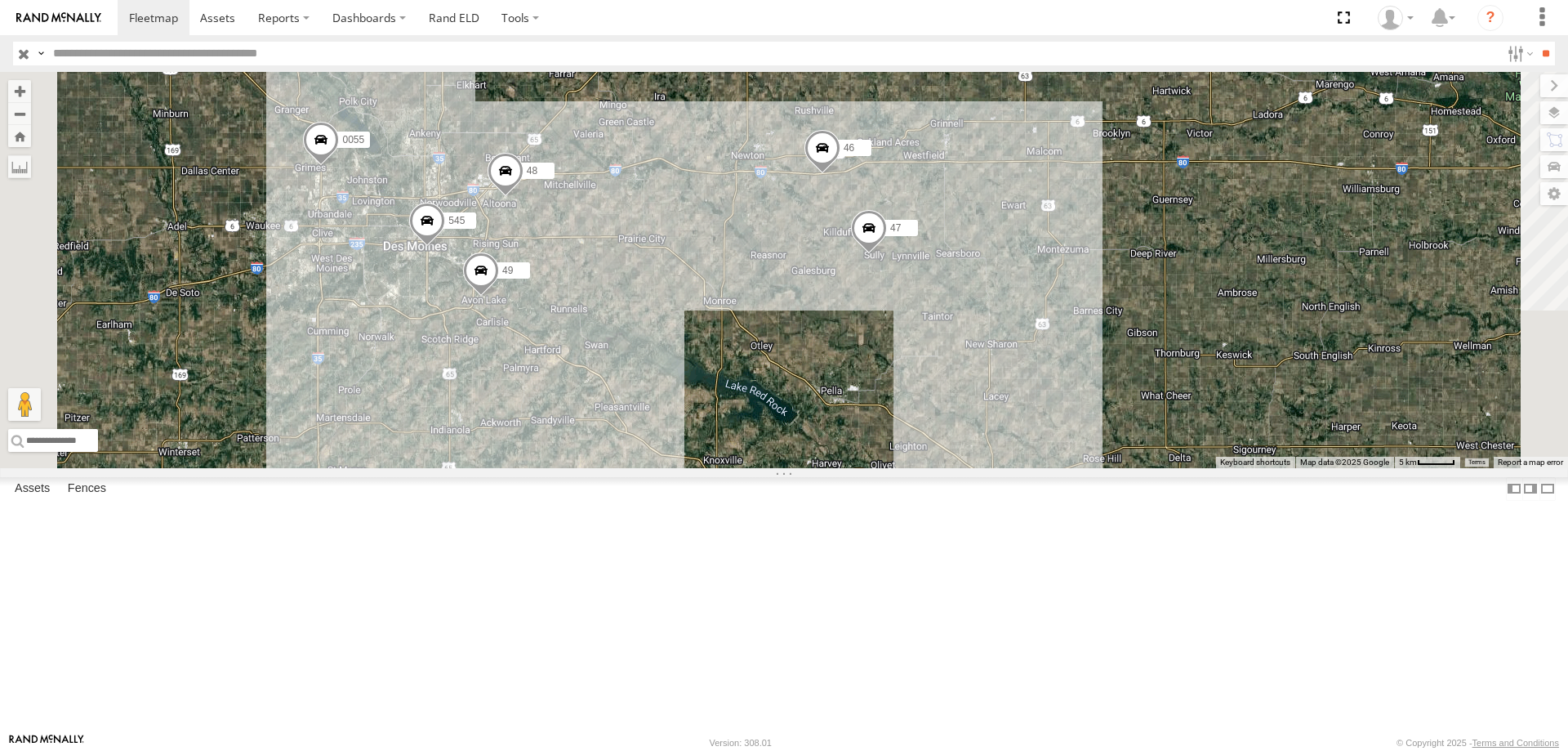
click at [809, 422] on div "597 587 0055 545 48 47 46 49" at bounding box center [784, 269] width 1568 height 397
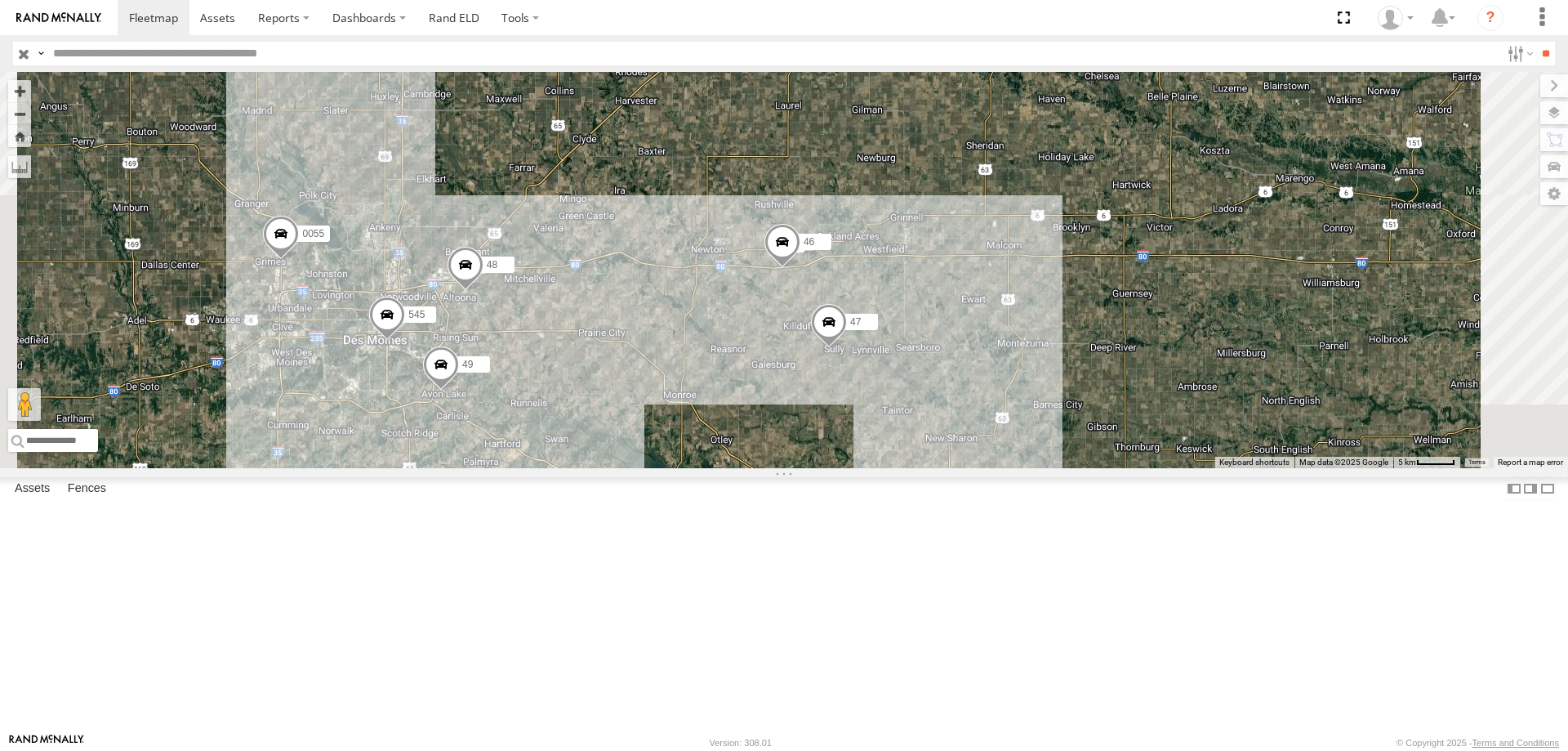
drag, startPoint x: 893, startPoint y: 466, endPoint x: 874, endPoint y: 466, distance: 19.0
click at [874, 466] on div "597 587 0055 545 48 47 46 49" at bounding box center [784, 269] width 1568 height 397
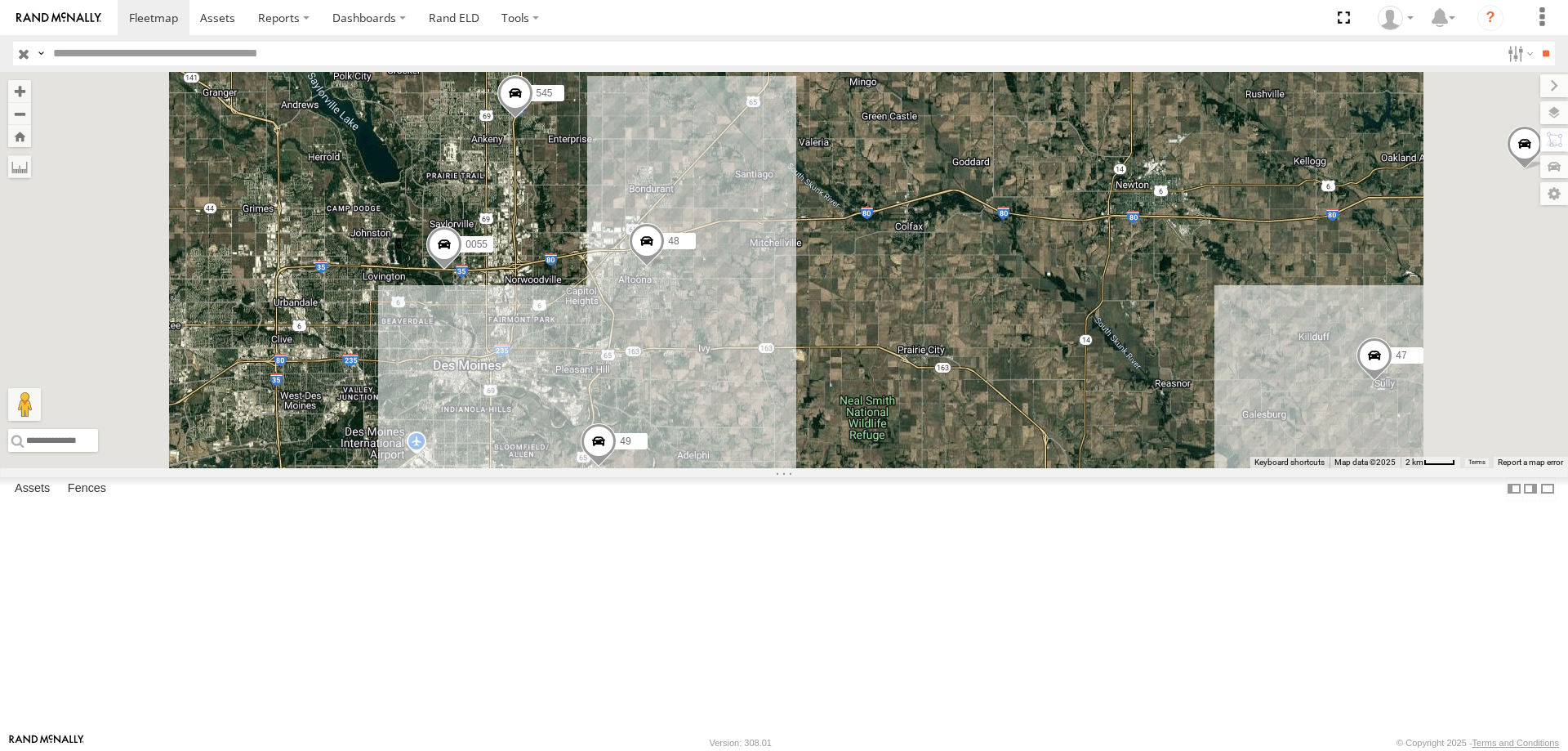
drag, startPoint x: 786, startPoint y: 325, endPoint x: 783, endPoint y: 362, distance: 37.1
click at [783, 362] on div "545 0055 48 47 46 49 587" at bounding box center [784, 269] width 1568 height 397
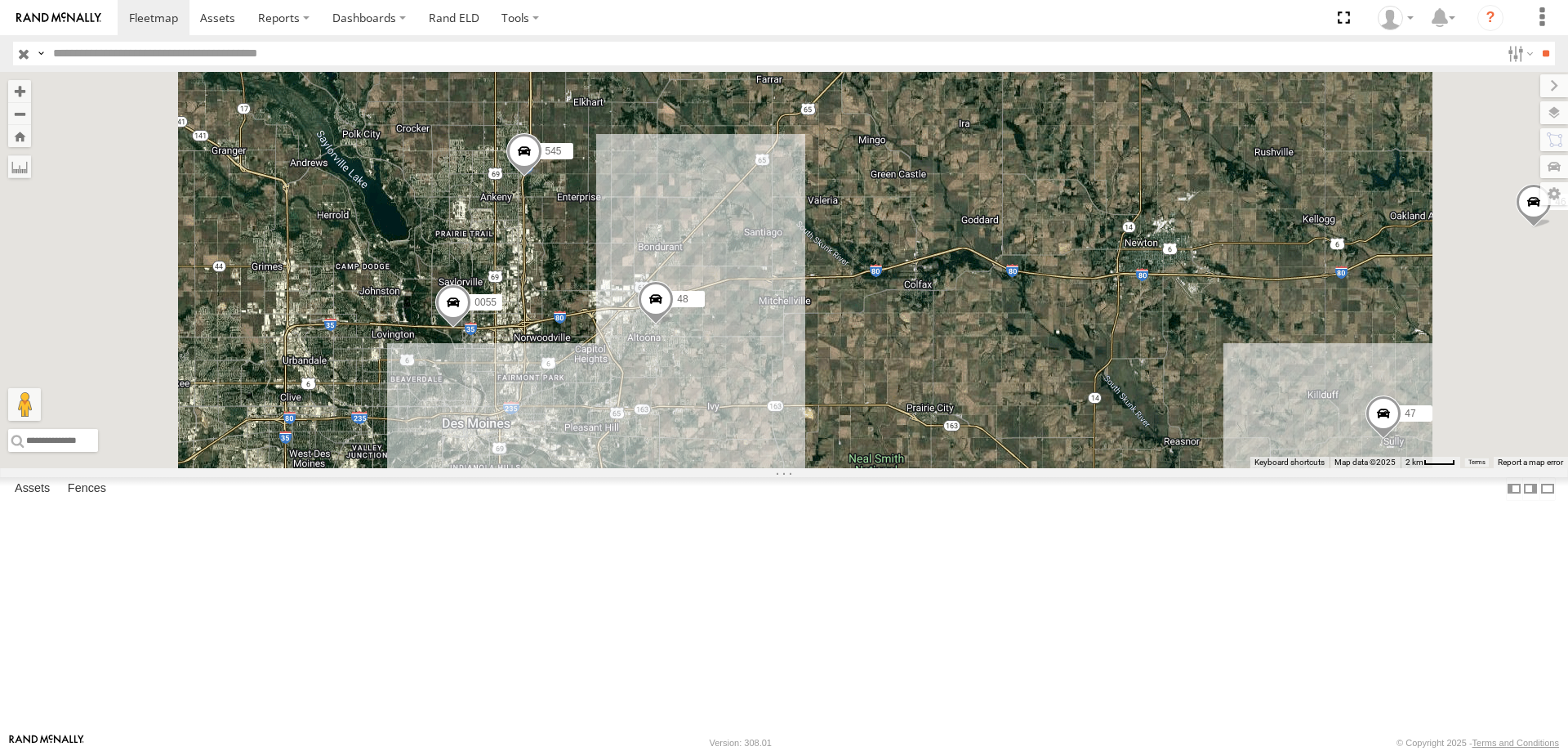
drag, startPoint x: 767, startPoint y: 328, endPoint x: 775, endPoint y: 389, distance: 61.5
click at [775, 389] on div "545 0055 48 47 46 49 587" at bounding box center [784, 269] width 1568 height 397
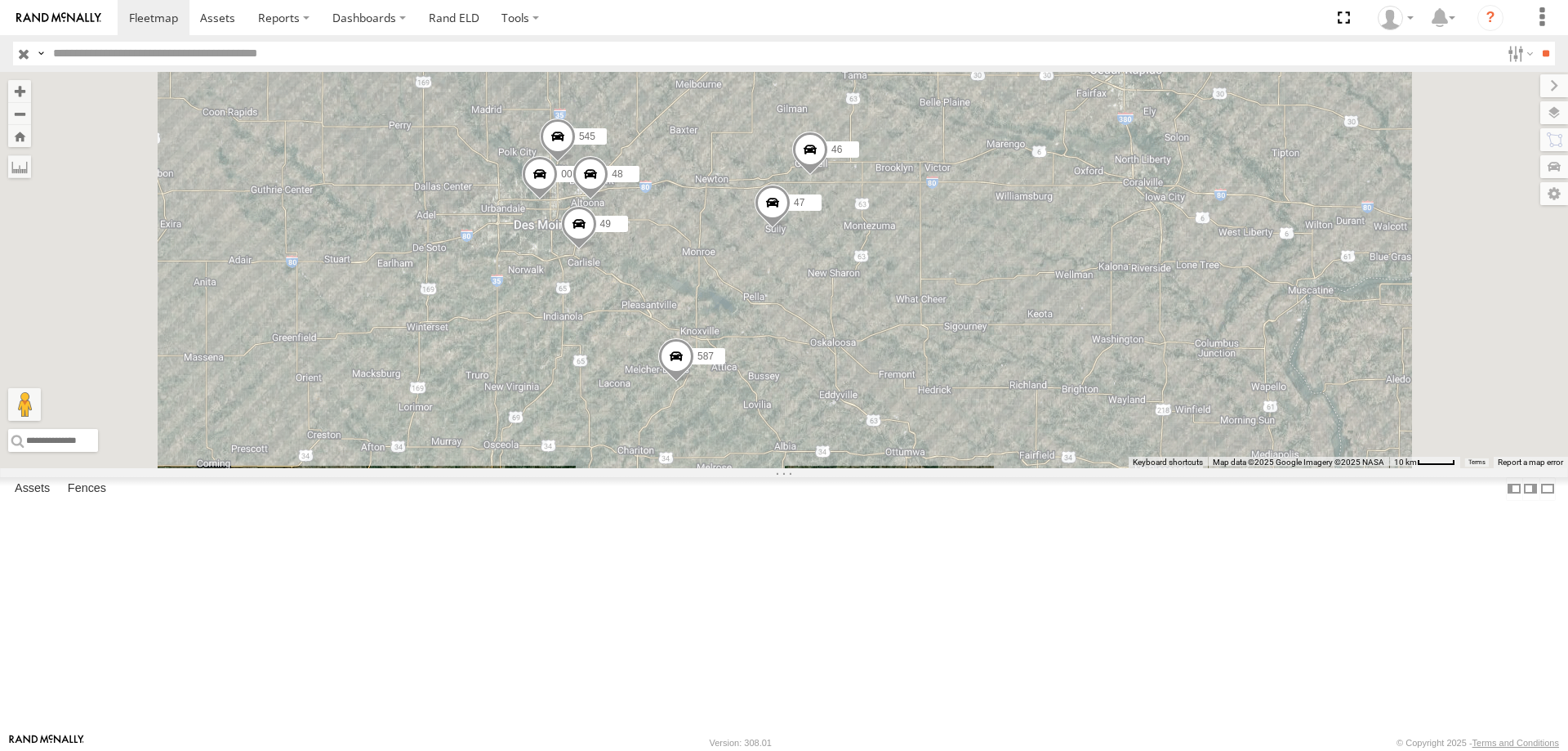
drag, startPoint x: 956, startPoint y: 398, endPoint x: 959, endPoint y: 325, distance: 73.1
click at [790, 228] on span at bounding box center [772, 205] width 36 height 44
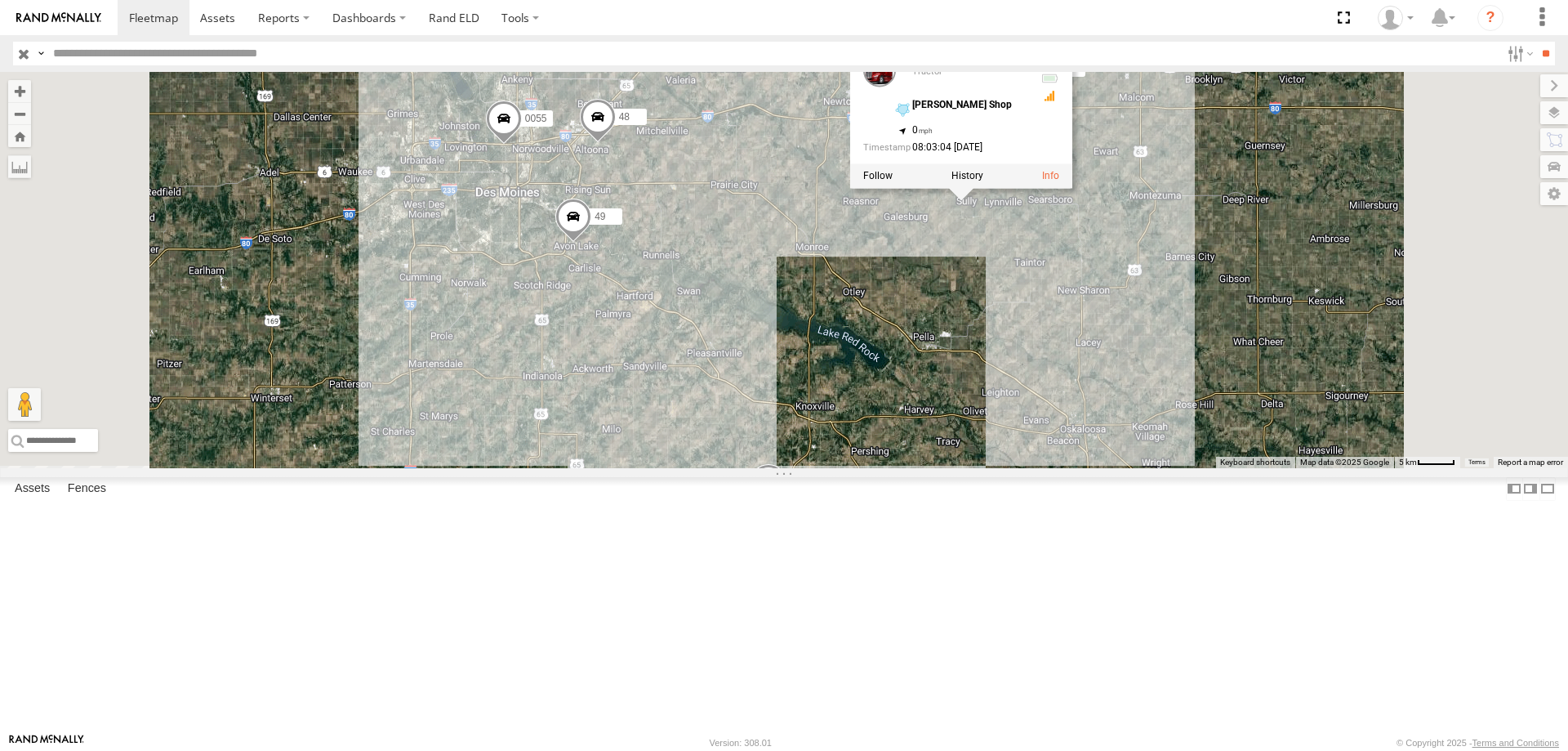
drag, startPoint x: 917, startPoint y: 362, endPoint x: 855, endPoint y: 439, distance: 98.9
click at [855, 439] on div "47 46 49 587 47 Tractor [PERSON_NAME] Shop 41.5794 , -92.85353 0 08:03:04 [DATE…" at bounding box center [784, 269] width 1568 height 397
